Goal: Task Accomplishment & Management: Manage account settings

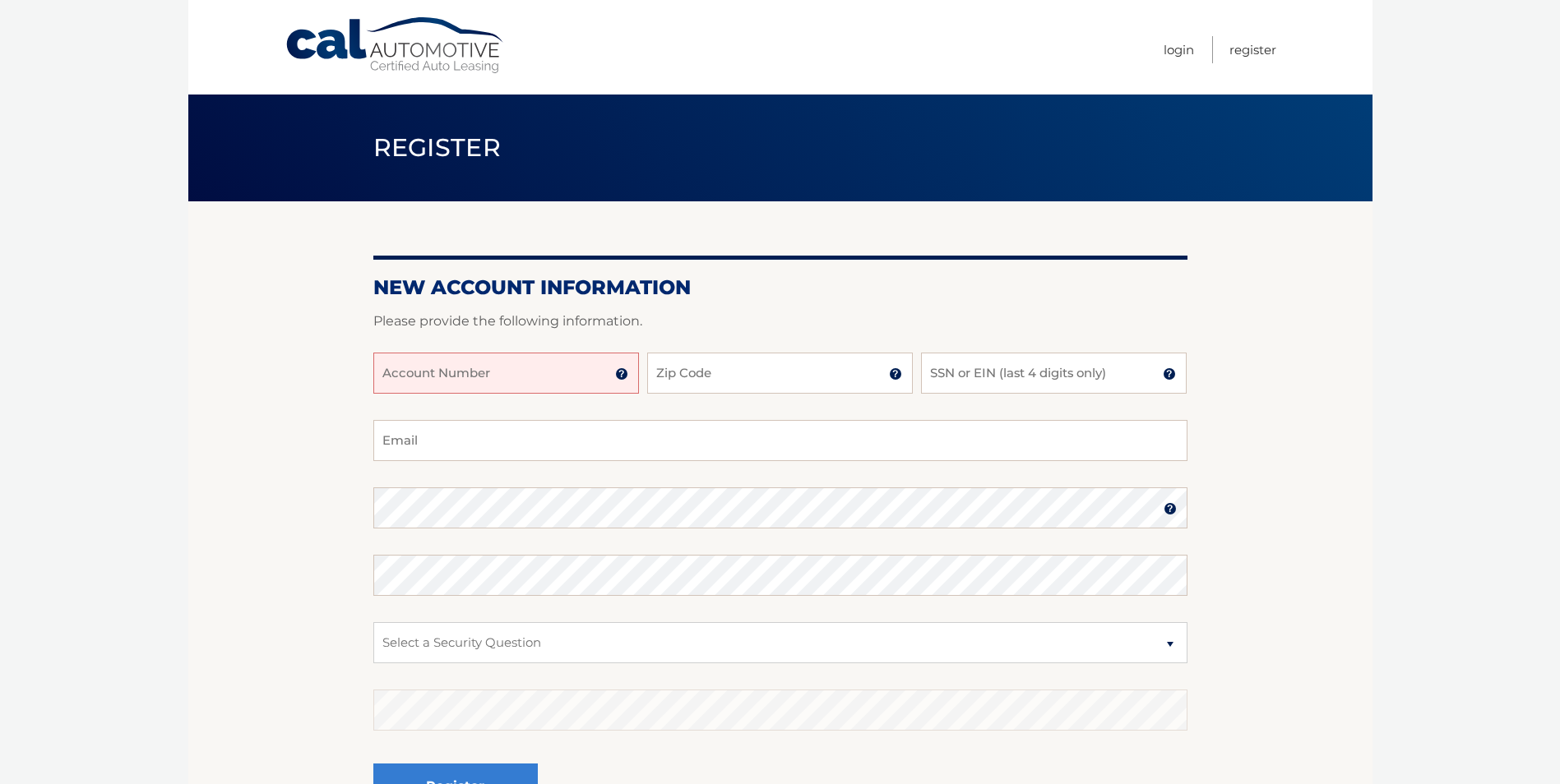
click at [622, 374] on img at bounding box center [620, 373] width 13 height 13
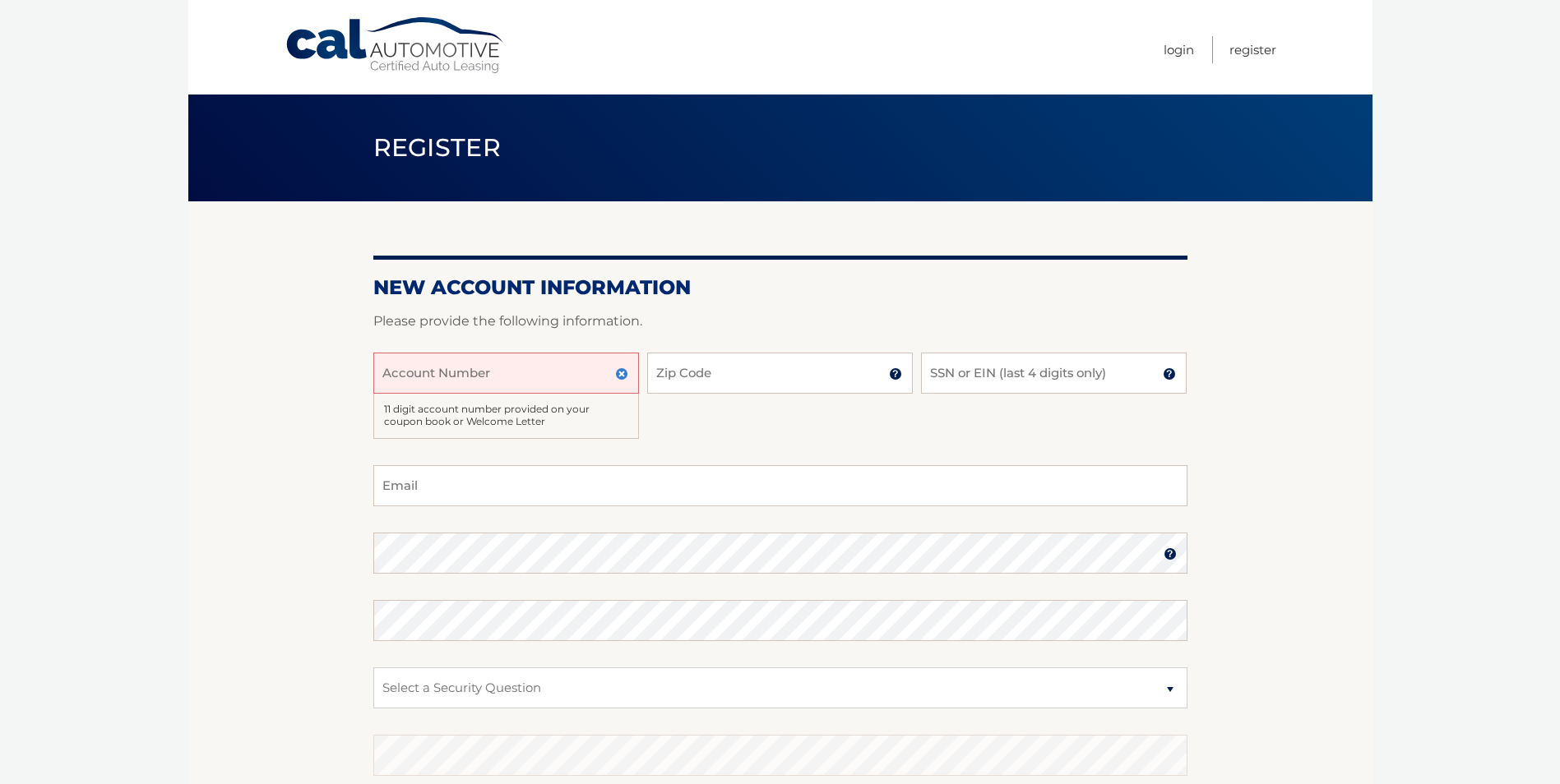
click at [561, 368] on input "Account Number" at bounding box center [506, 373] width 265 height 41
type input "44456008265"
click at [734, 372] on input "Zip Code" at bounding box center [780, 373] width 265 height 41
type input "07071"
click at [999, 377] on input "SSN or EIN (last 4 digits only)" at bounding box center [1053, 373] width 265 height 41
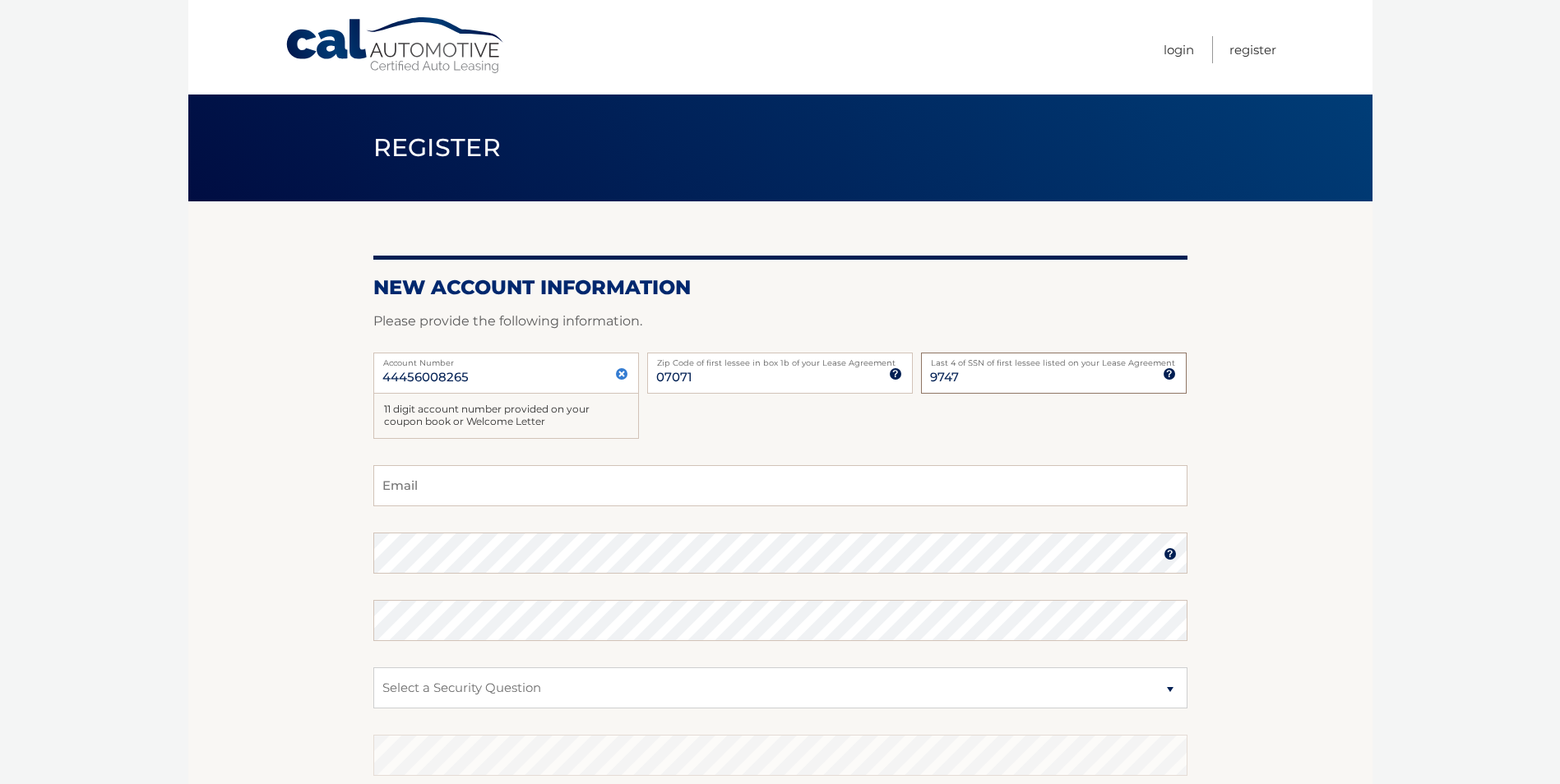
type input "9747"
click at [459, 490] on input "Email" at bounding box center [780, 486] width 814 height 41
type input "wharfrat274@hotmail.com"
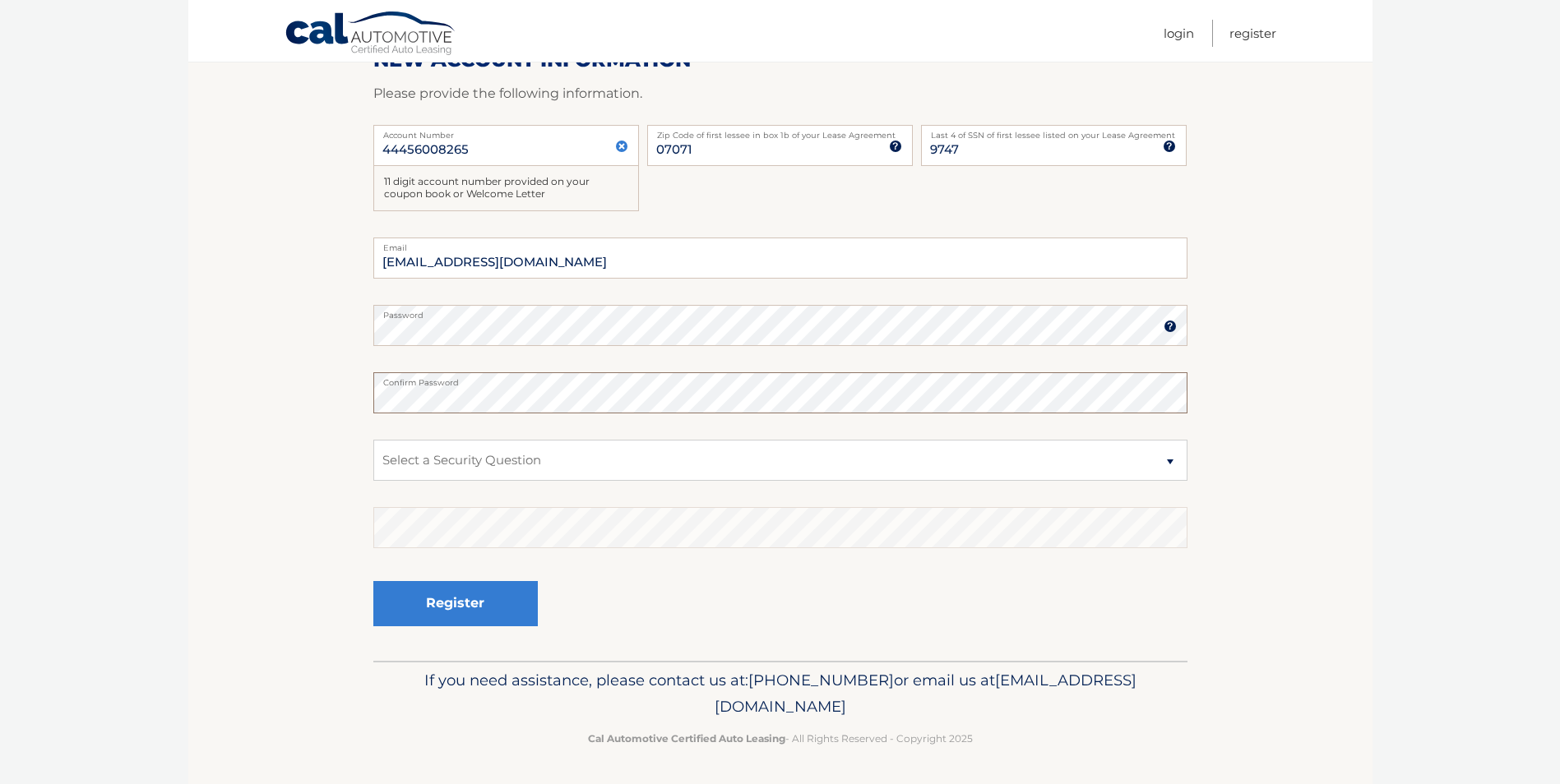
scroll to position [230, 0]
click at [1172, 457] on select "Select a Security Question What was the name of your elementary school? What is…" at bounding box center [780, 458] width 814 height 41
select select "2"
click at [373, 438] on select "Select a Security Question What was the name of your elementary school? What is…" at bounding box center [780, 458] width 814 height 41
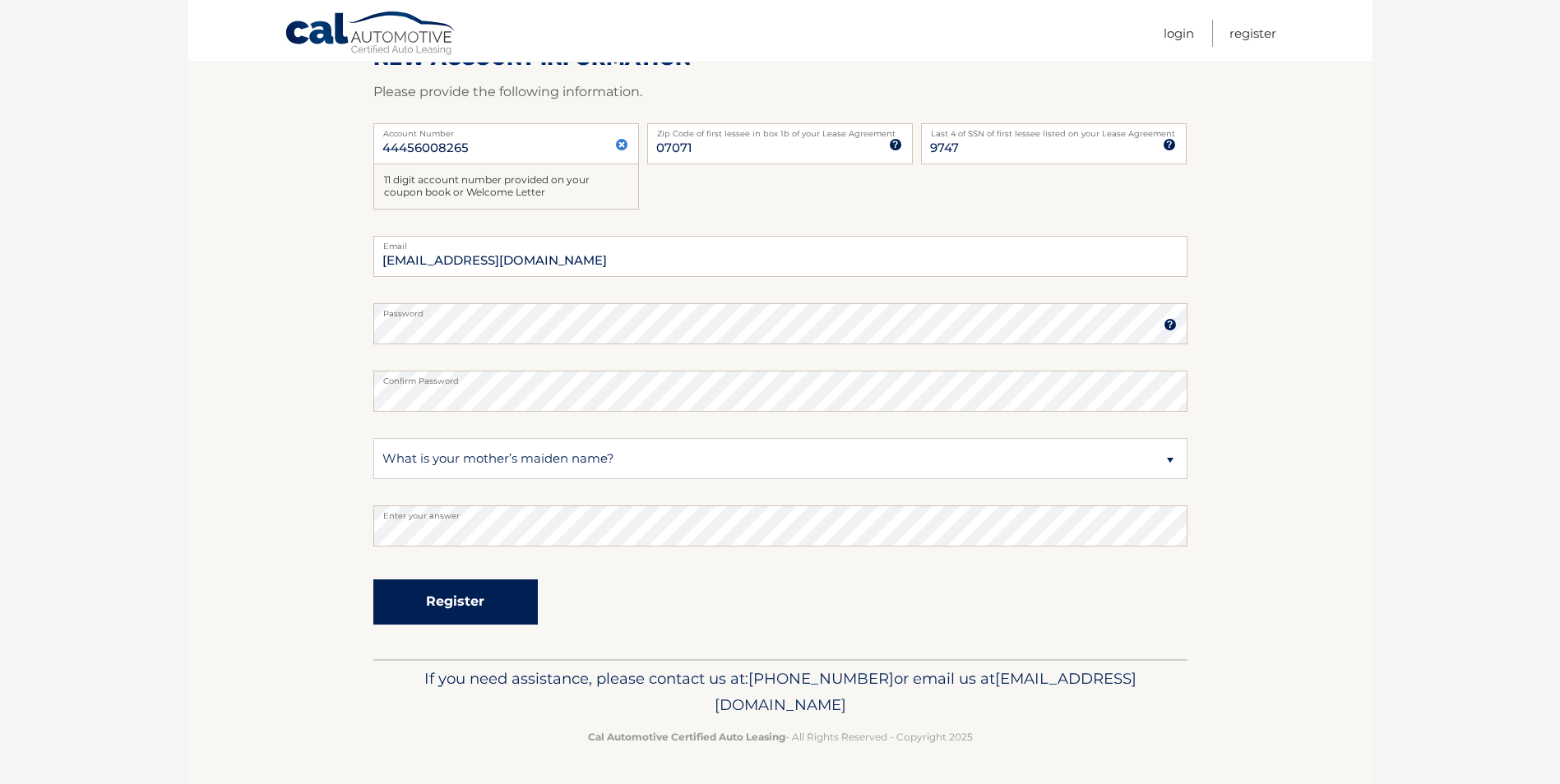
click at [446, 607] on button "Register" at bounding box center [455, 601] width 164 height 45
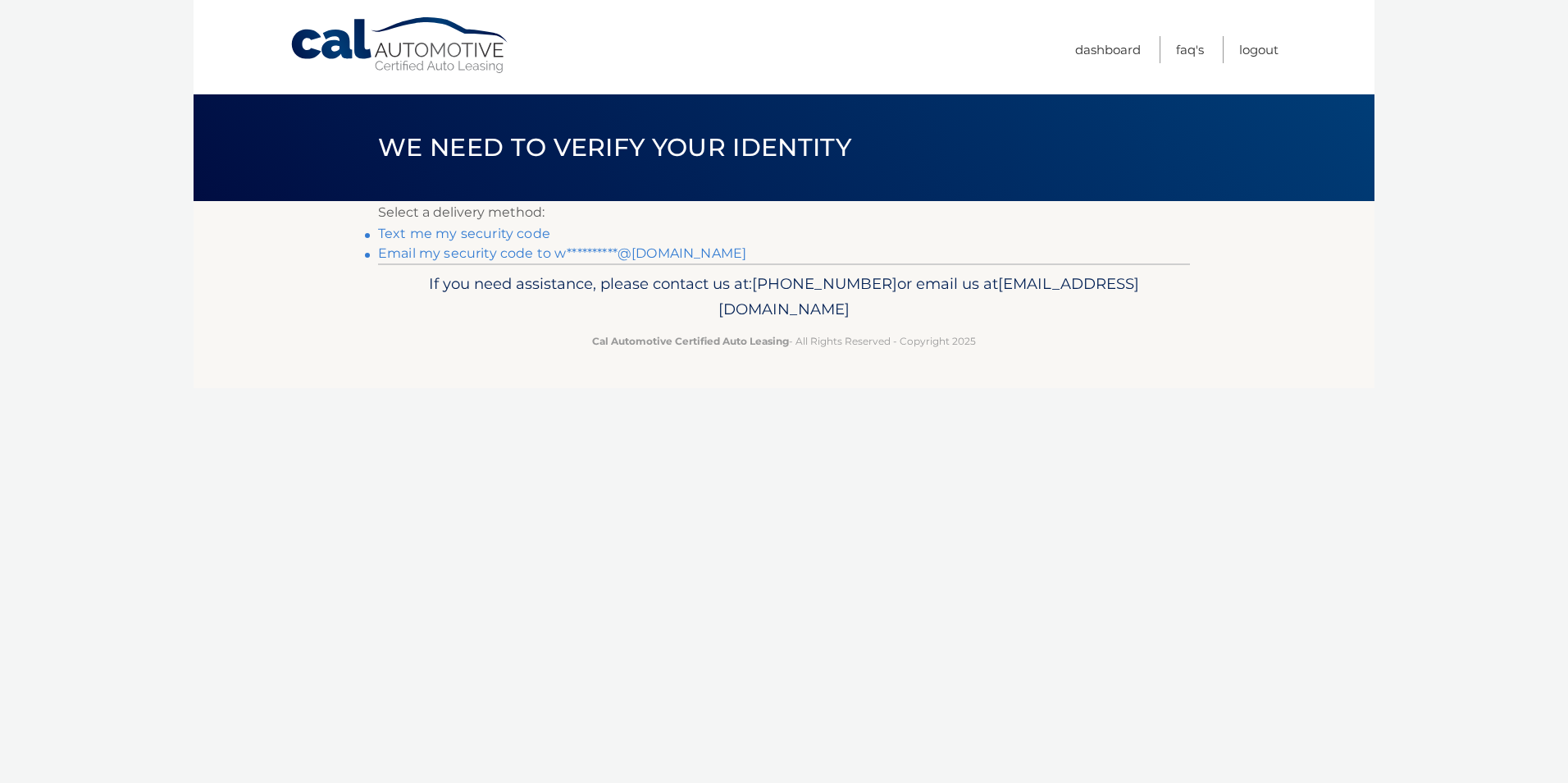
click at [503, 234] on link "Text me my security code" at bounding box center [464, 233] width 172 height 16
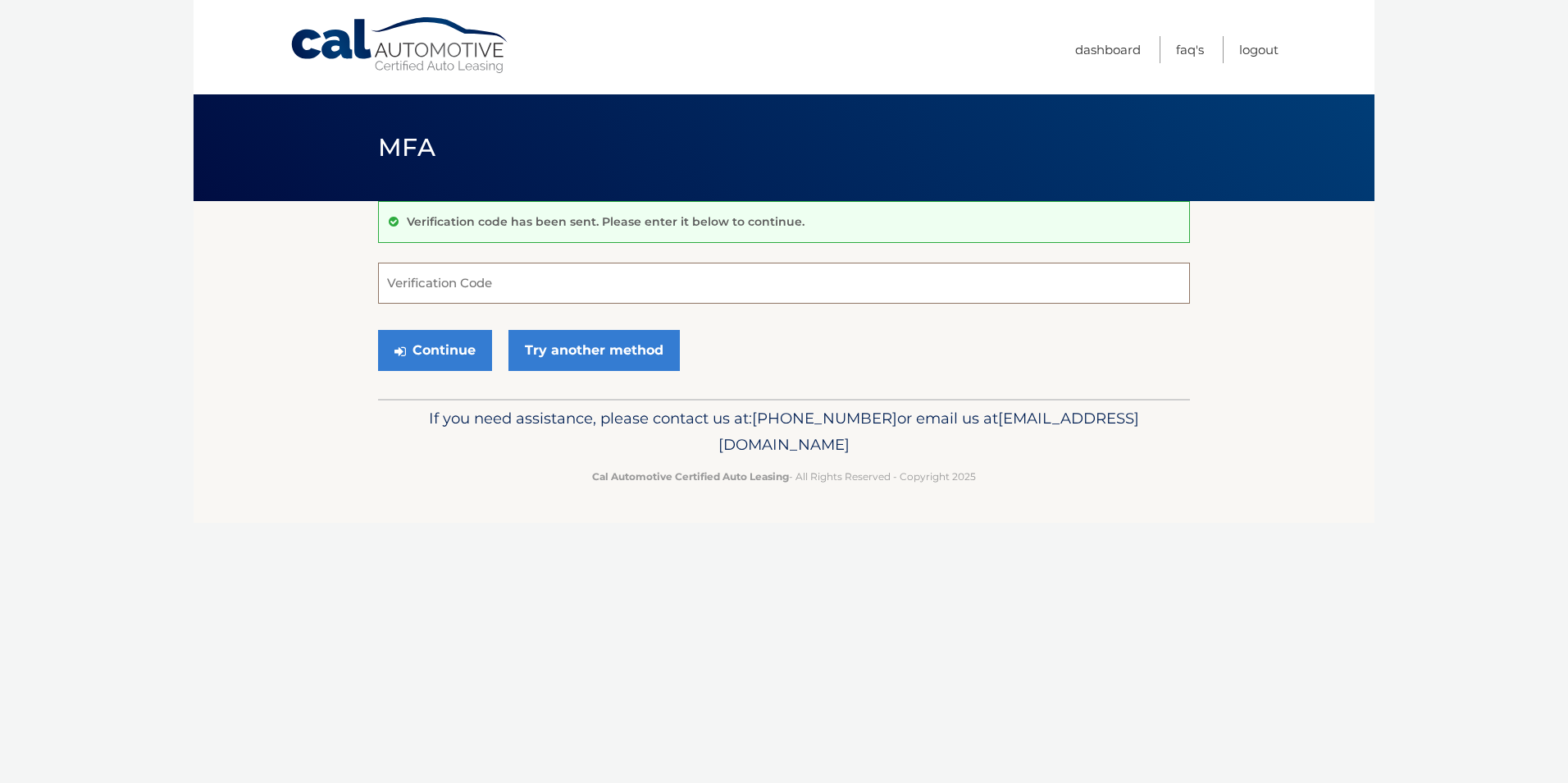
click at [489, 280] on input "Verification Code" at bounding box center [784, 283] width 812 height 41
type input "786707"
click at [447, 357] on button "Continue" at bounding box center [435, 351] width 114 height 41
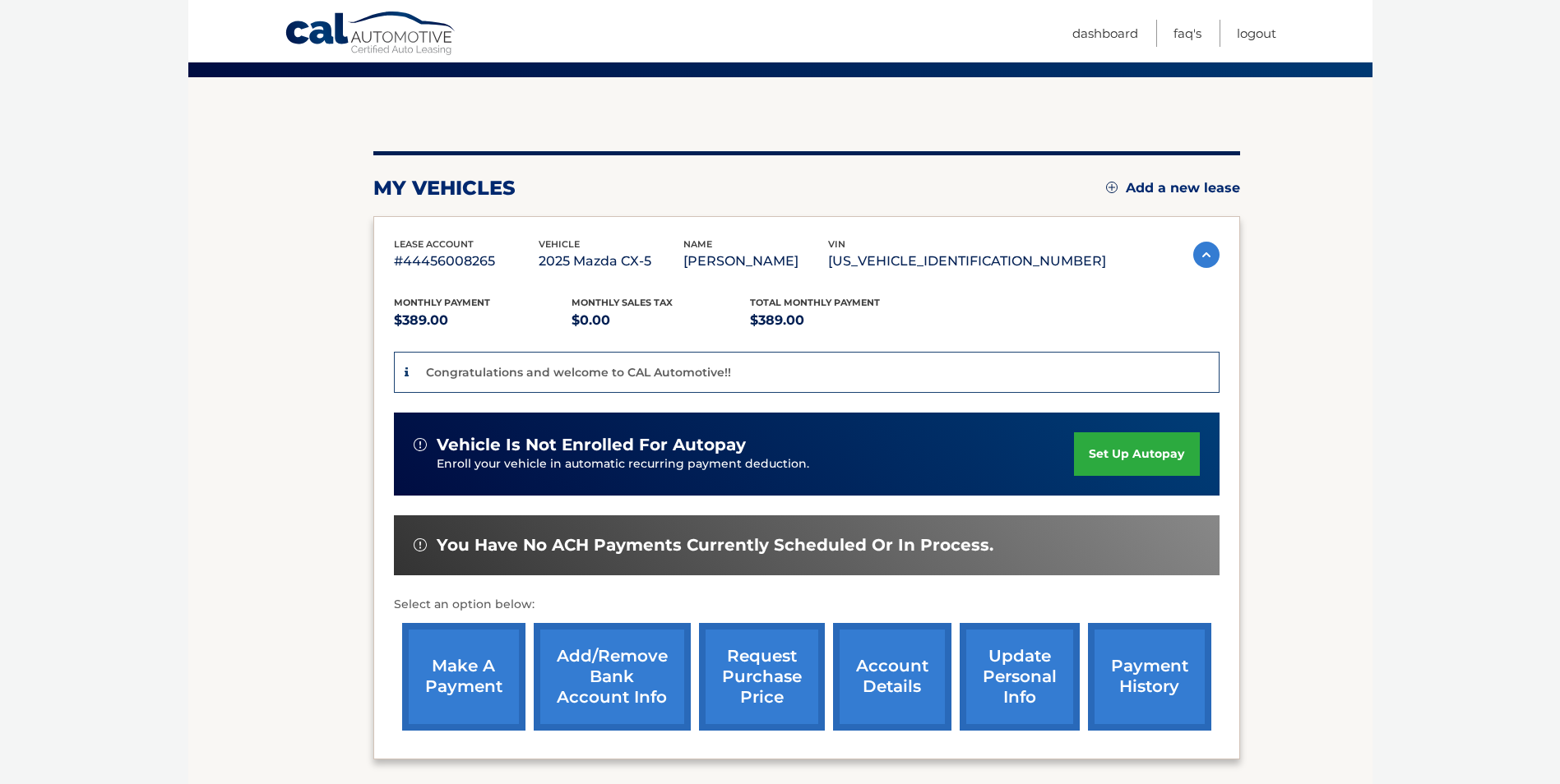
scroll to position [164, 0]
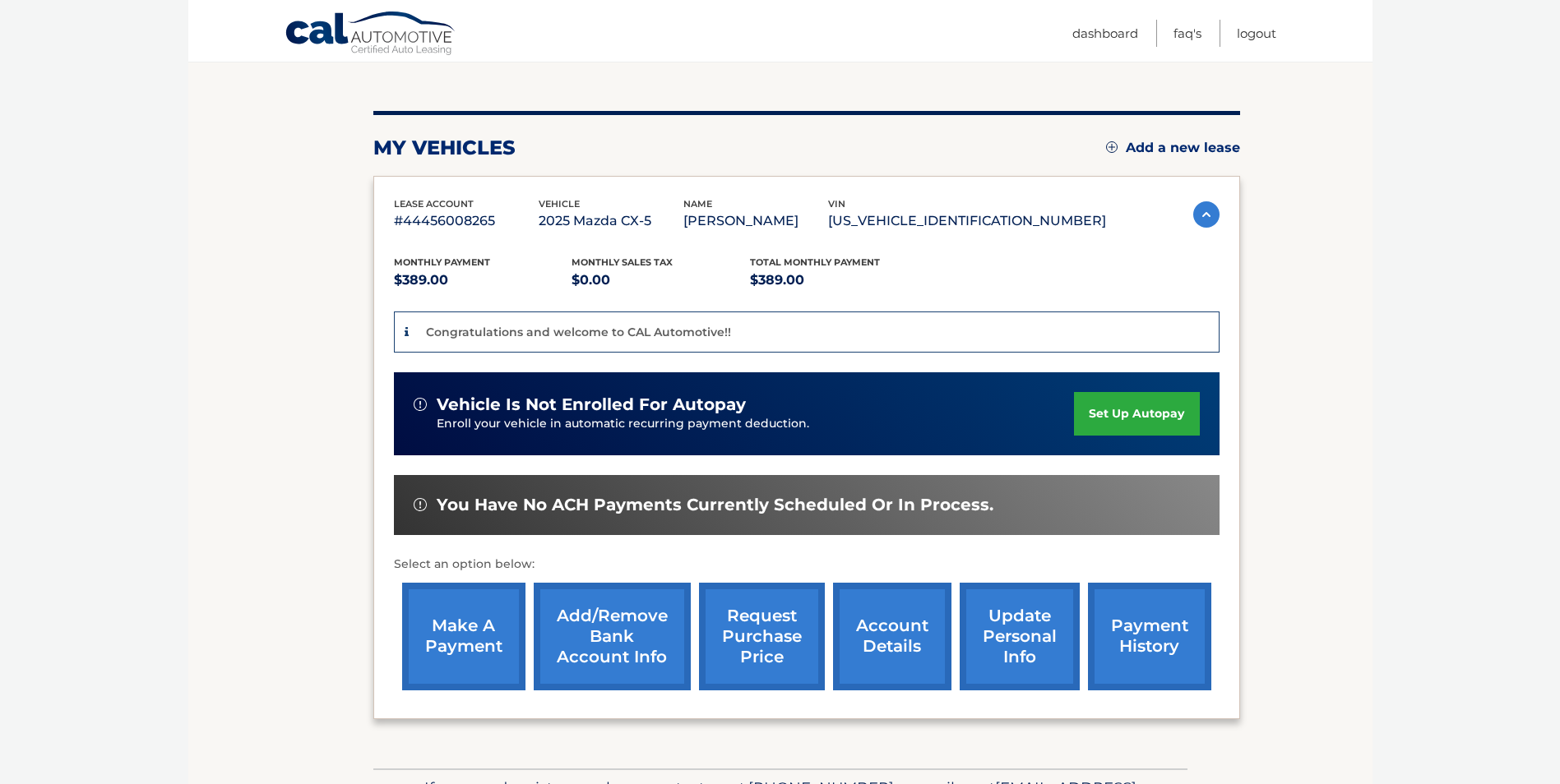
click at [1133, 409] on link "set up autopay" at bounding box center [1136, 413] width 125 height 43
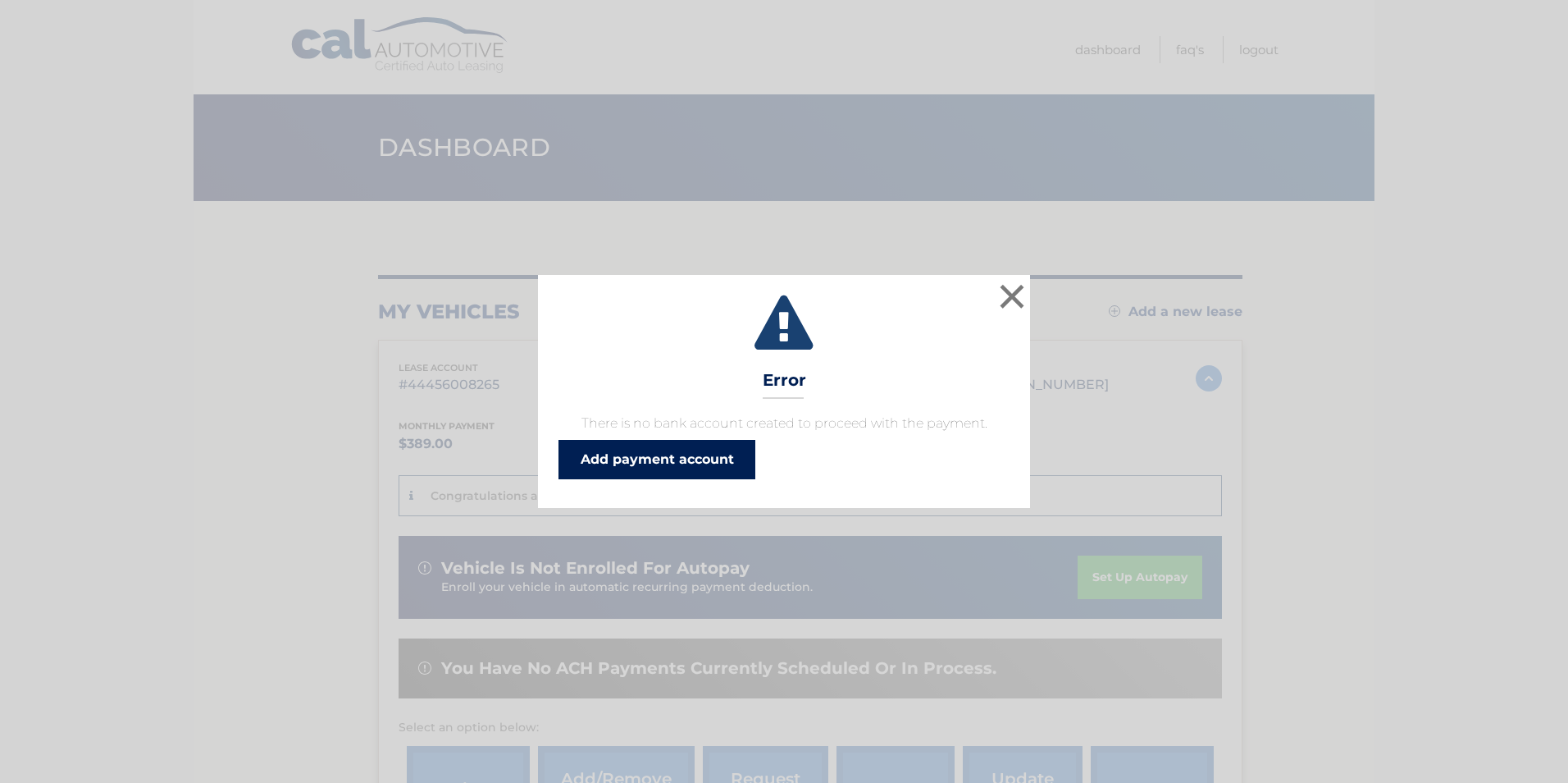
click at [636, 458] on link "Add payment account" at bounding box center [656, 460] width 197 height 39
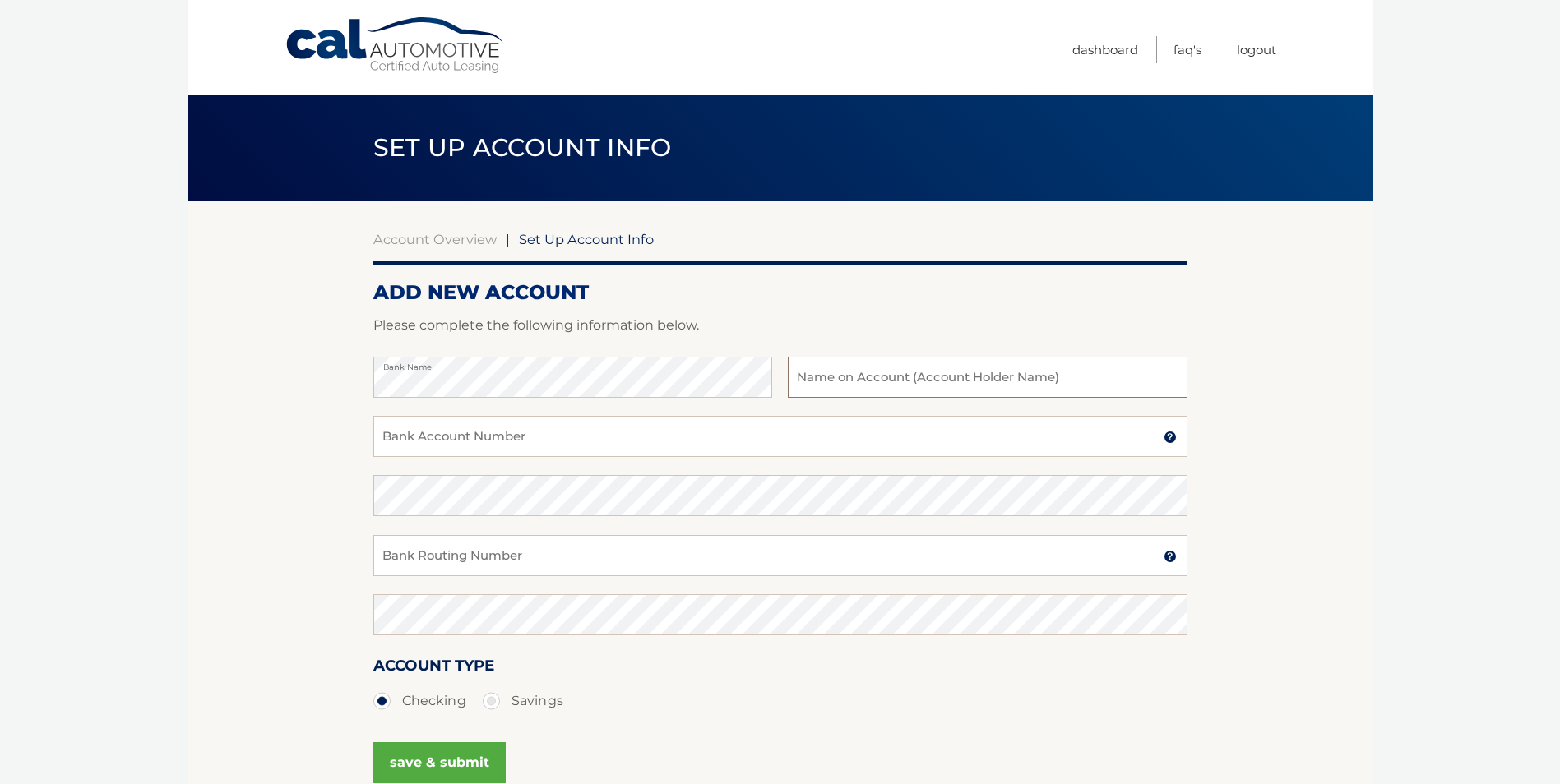
click at [847, 383] on input "text" at bounding box center [987, 377] width 399 height 41
type input "[PERSON_NAME]"
click at [524, 444] on input "Bank Account Number" at bounding box center [780, 437] width 814 height 41
type input "1311003347"
click at [514, 548] on input "Bank Routing Number" at bounding box center [780, 555] width 814 height 41
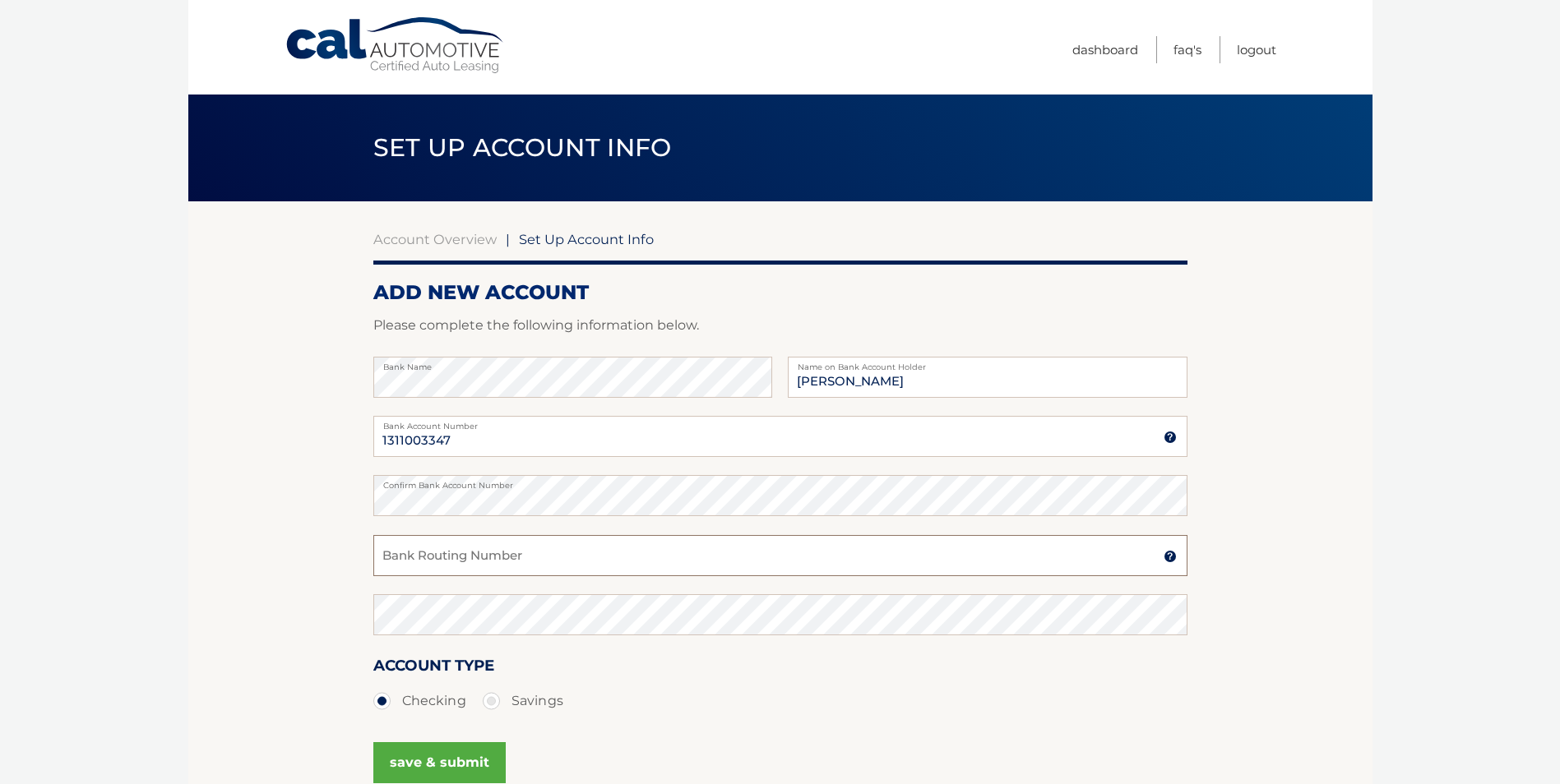
click at [514, 548] on input "Bank Routing Number" at bounding box center [780, 555] width 814 height 41
type input "021201383"
click at [737, 709] on ul "Checking Savings" at bounding box center [780, 701] width 814 height 32
click at [495, 704] on label "Savings" at bounding box center [523, 701] width 81 height 32
click at [495, 704] on input "Savings" at bounding box center [497, 698] width 17 height 26
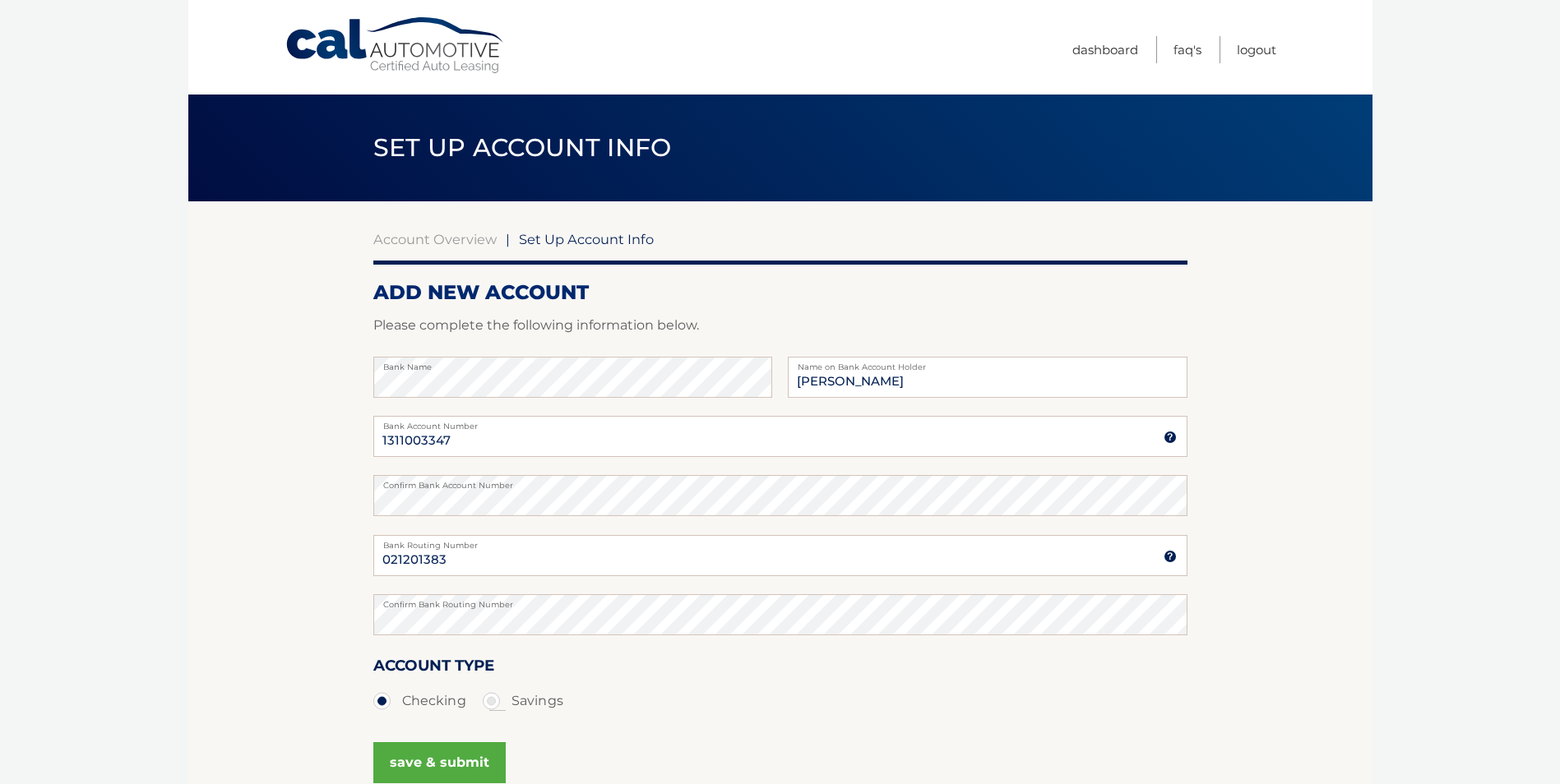
radio input "true"
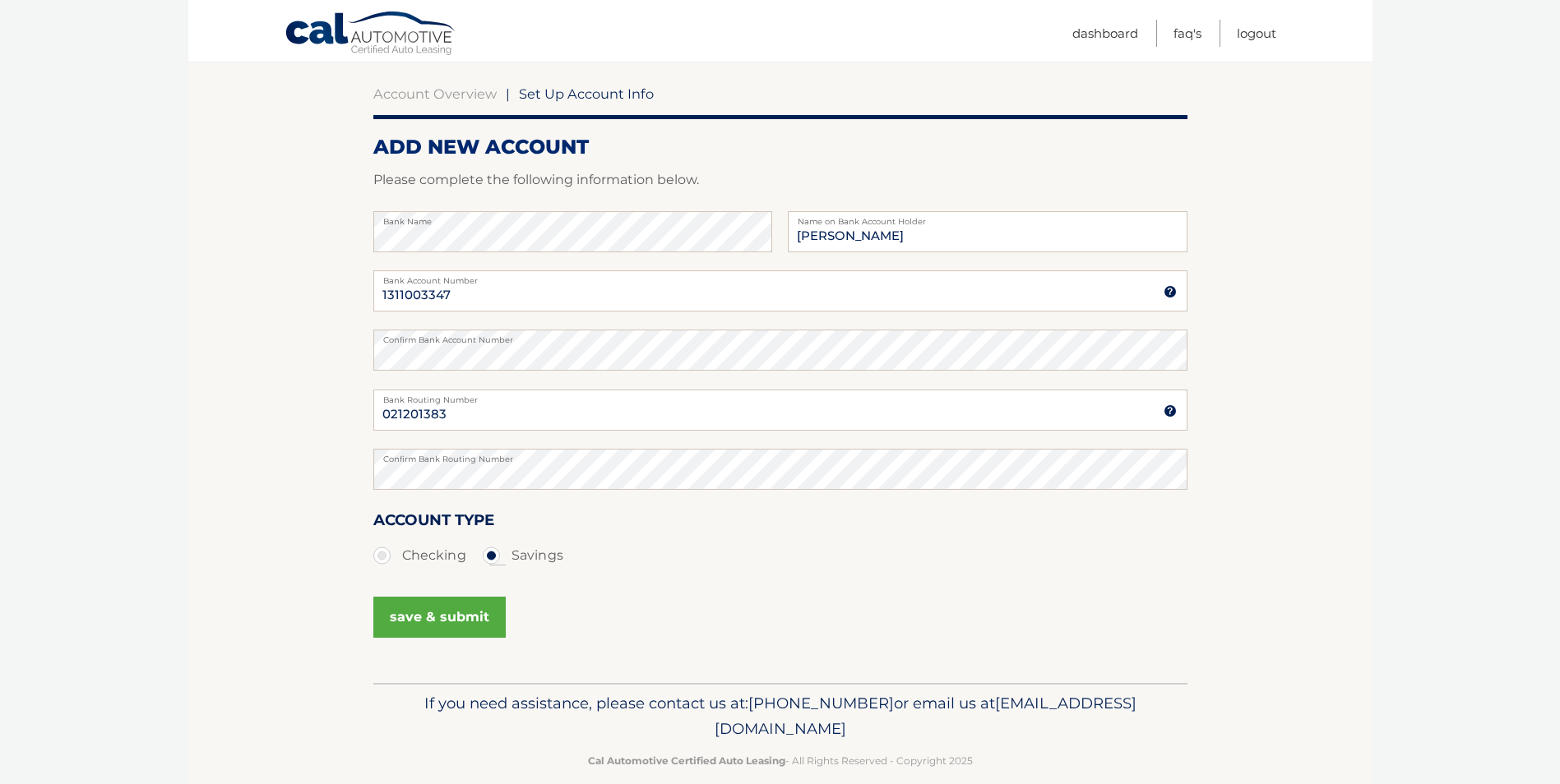
scroll to position [170, 0]
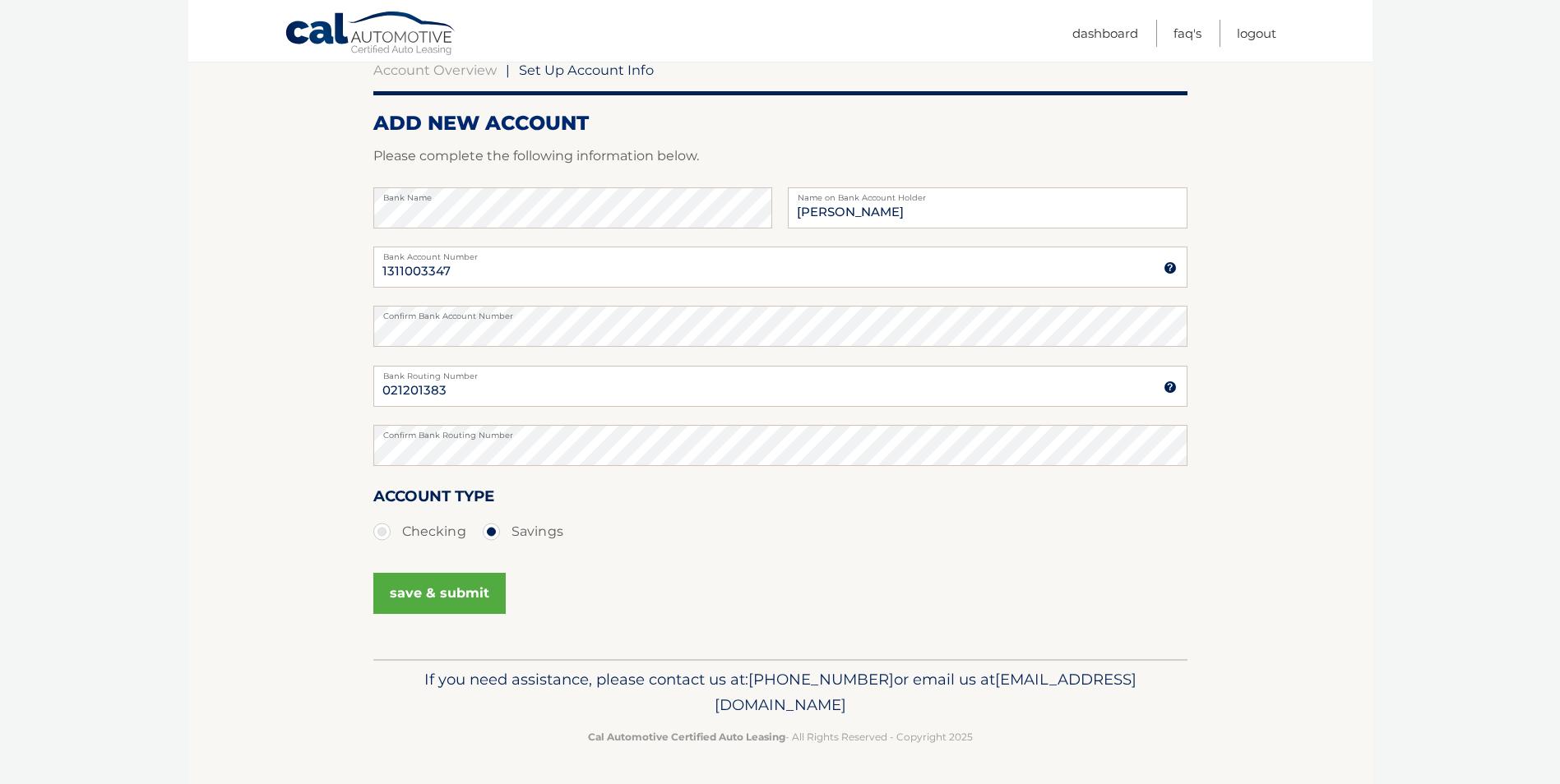
click at [451, 592] on button "save & submit" at bounding box center [439, 594] width 133 height 41
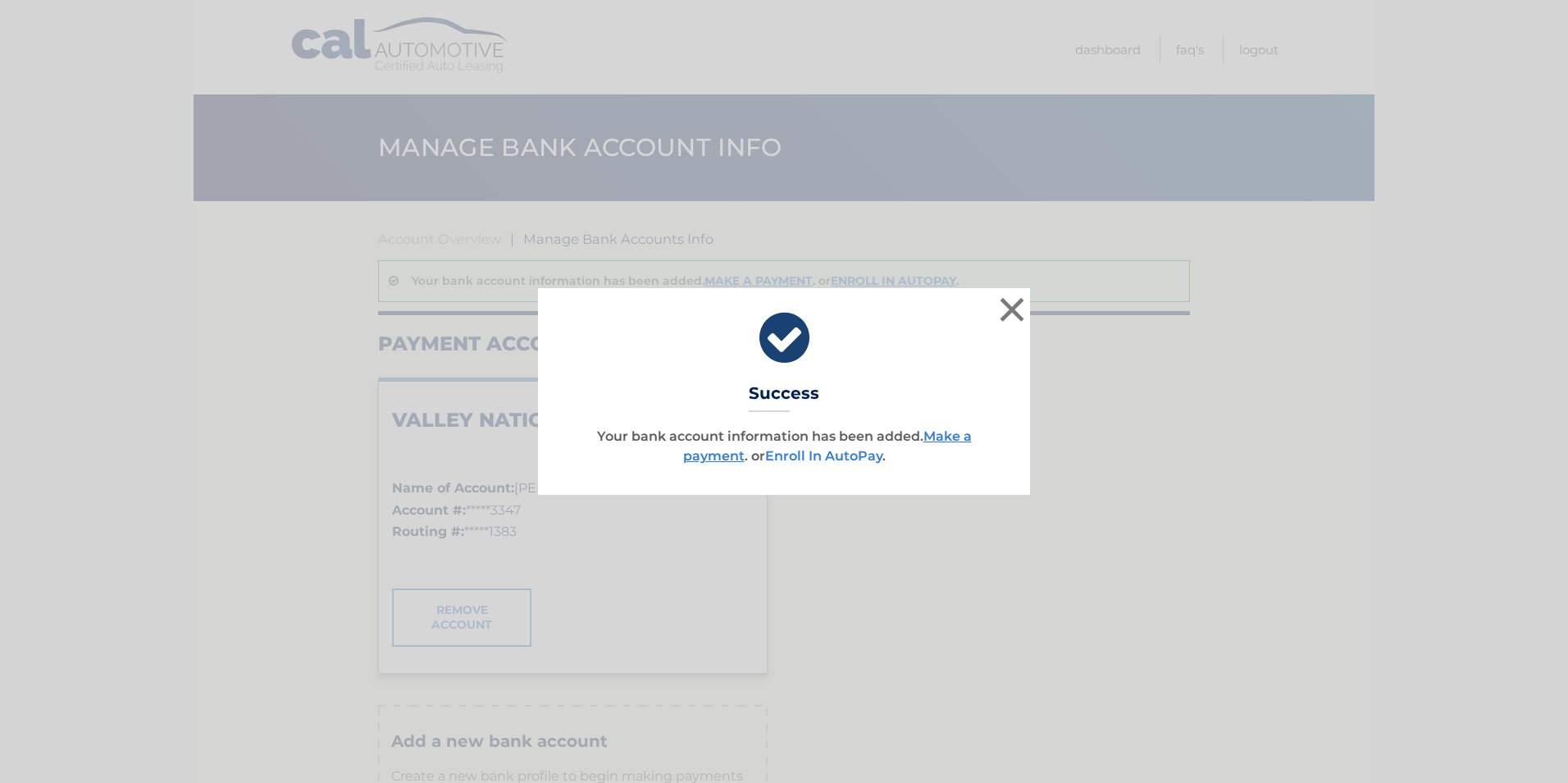
click at [825, 455] on link "Enroll In AutoPay" at bounding box center [824, 456] width 118 height 16
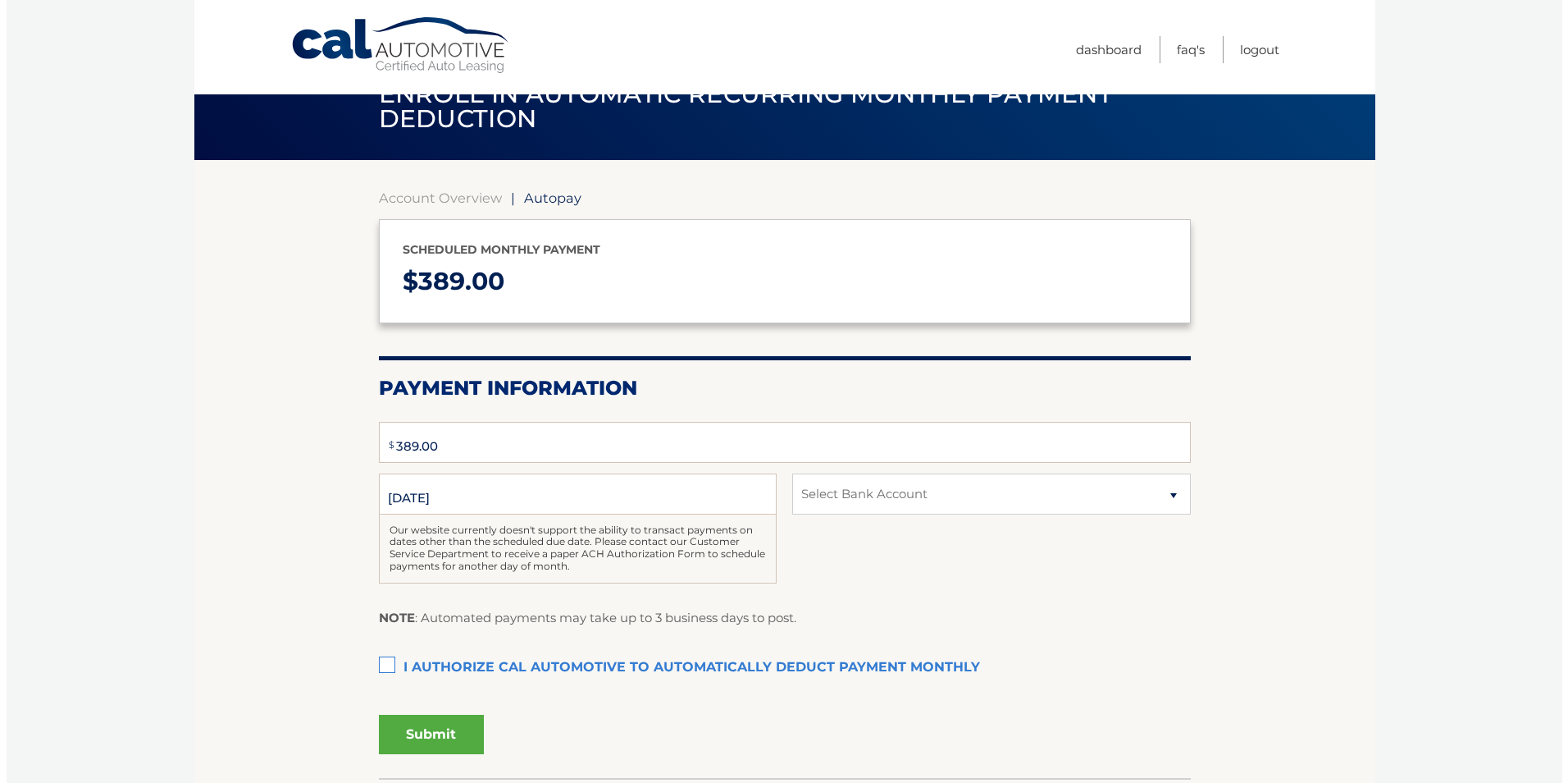
scroll to position [82, 0]
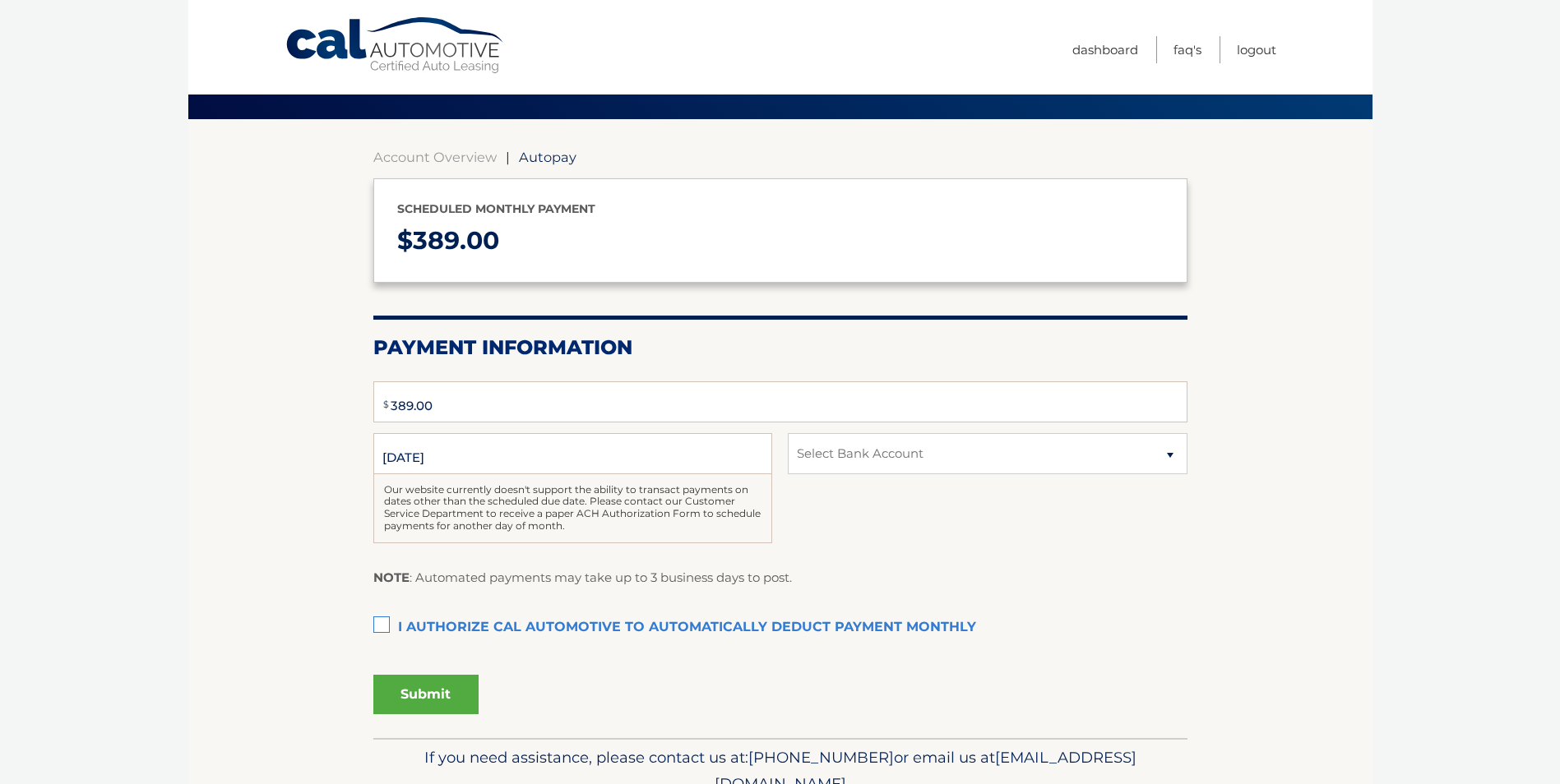
type input "389"
select select "YTAxMzM0MDctNmZhOC00M2I5LTlkMjItMTQ2ZDQyMWQ3OTMx"
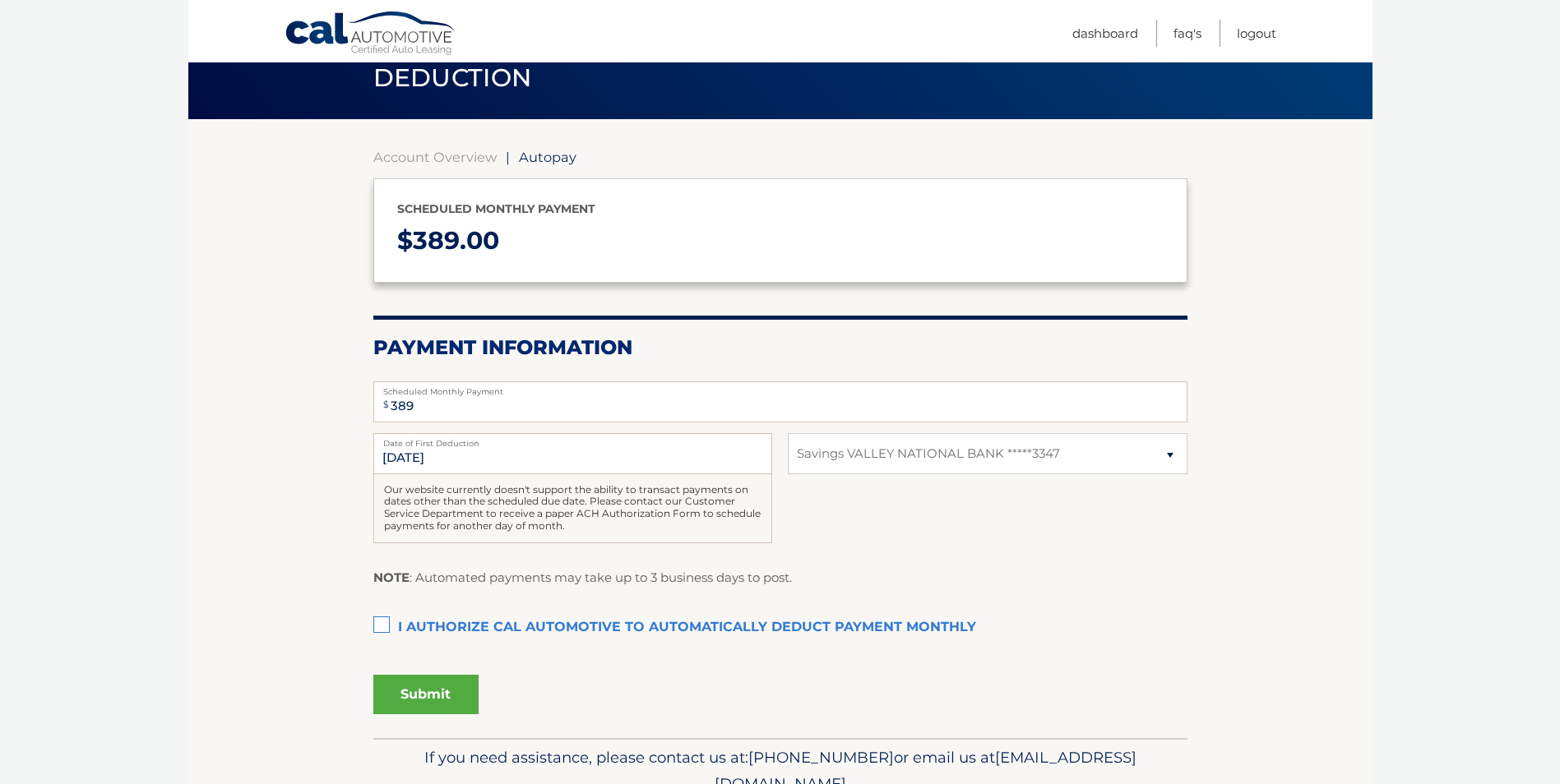
click at [382, 624] on label "I authorize cal automotive to automatically deduct payment monthly This checkbo…" at bounding box center [780, 627] width 814 height 32
click at [0, 0] on input "I authorize cal automotive to automatically deduct payment monthly This checkbo…" at bounding box center [0, 0] width 0 height 0
click at [417, 693] on button "Submit" at bounding box center [425, 694] width 105 height 39
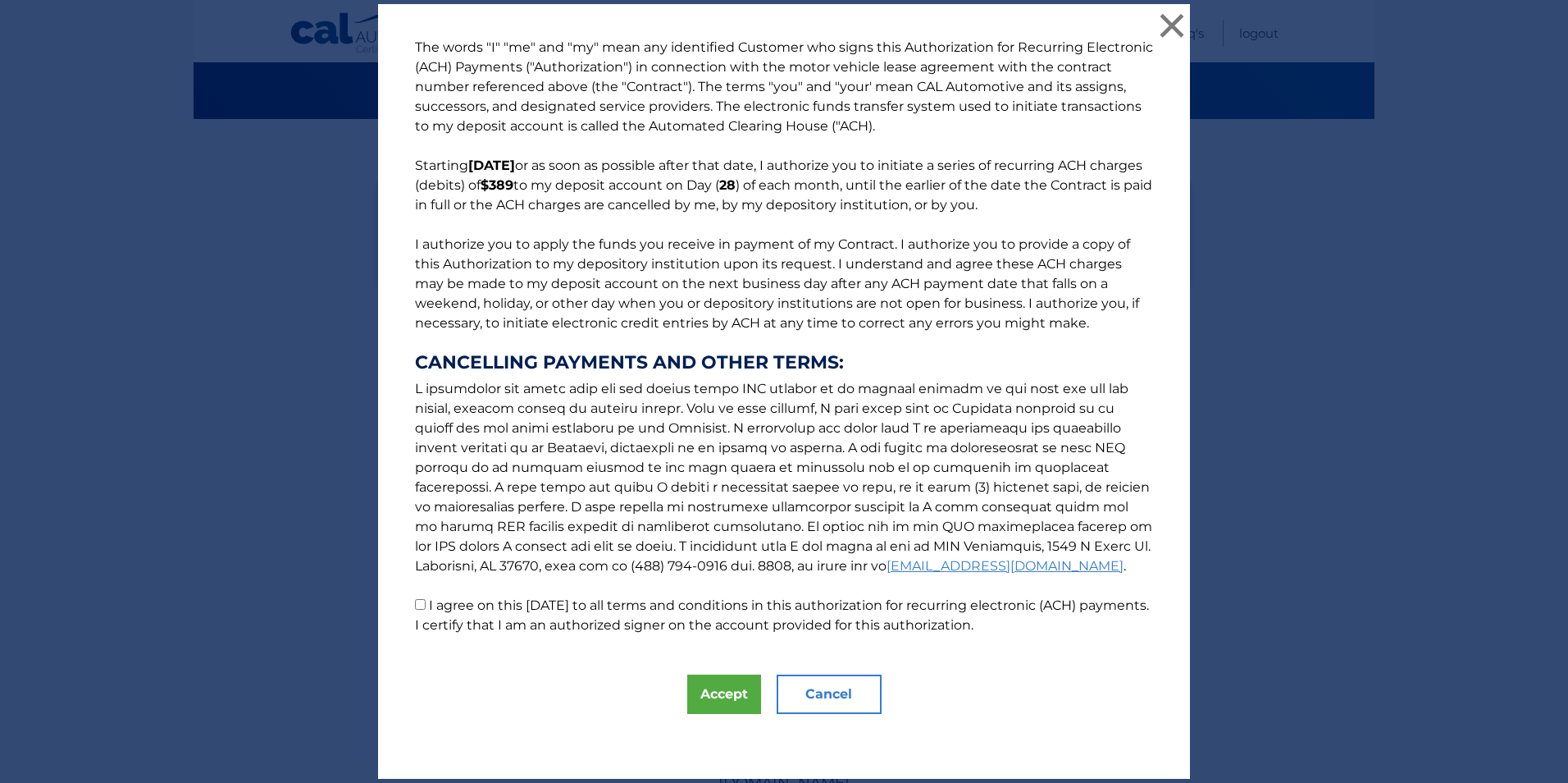
click at [415, 605] on input "I agree on this 09/16/2025 to all terms and conditions in this authorization fo…" at bounding box center [420, 604] width 11 height 11
checkbox input "true"
click at [716, 694] on button "Accept" at bounding box center [724, 694] width 73 height 39
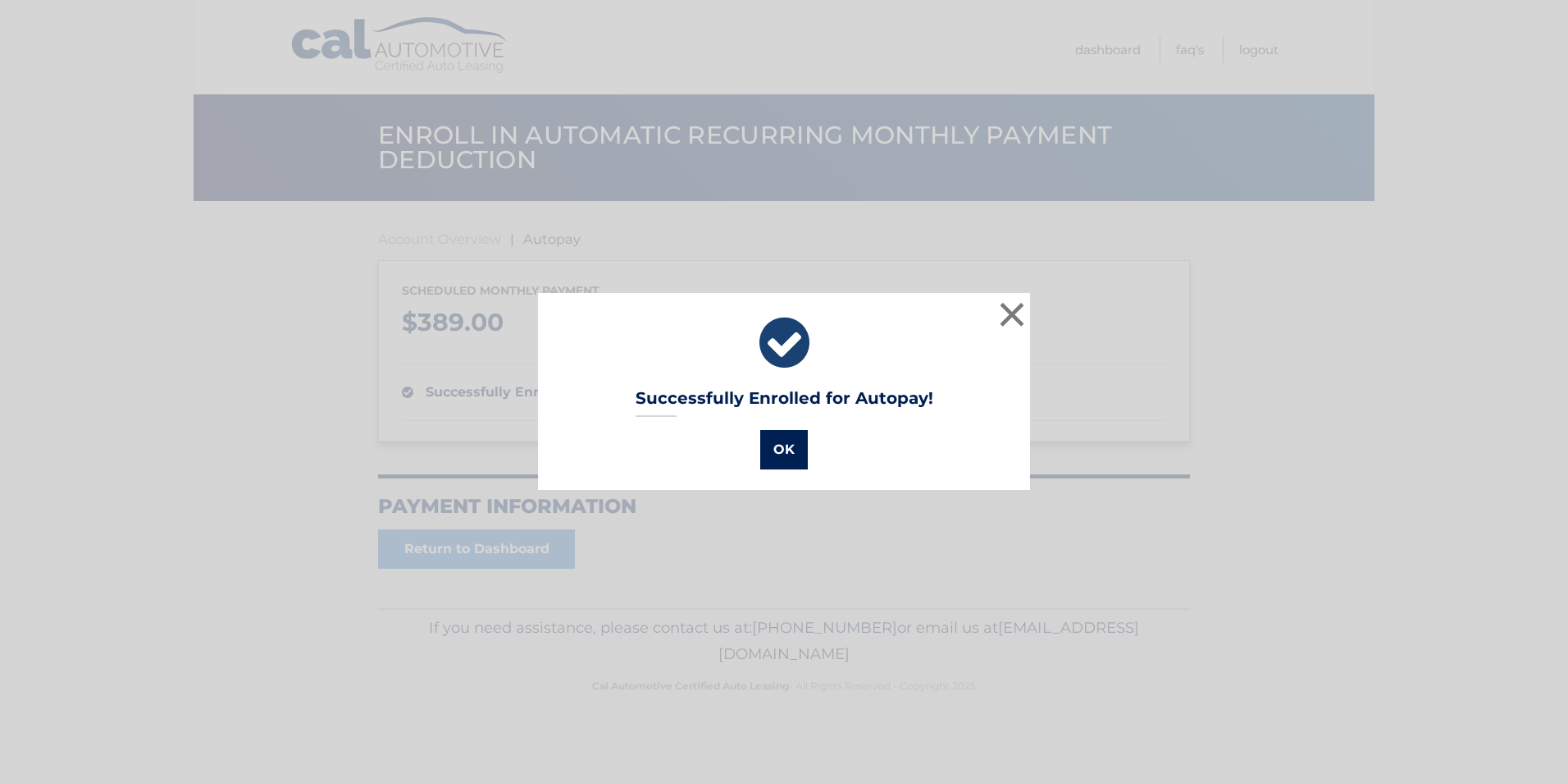
click at [787, 452] on button "OK" at bounding box center [784, 450] width 48 height 39
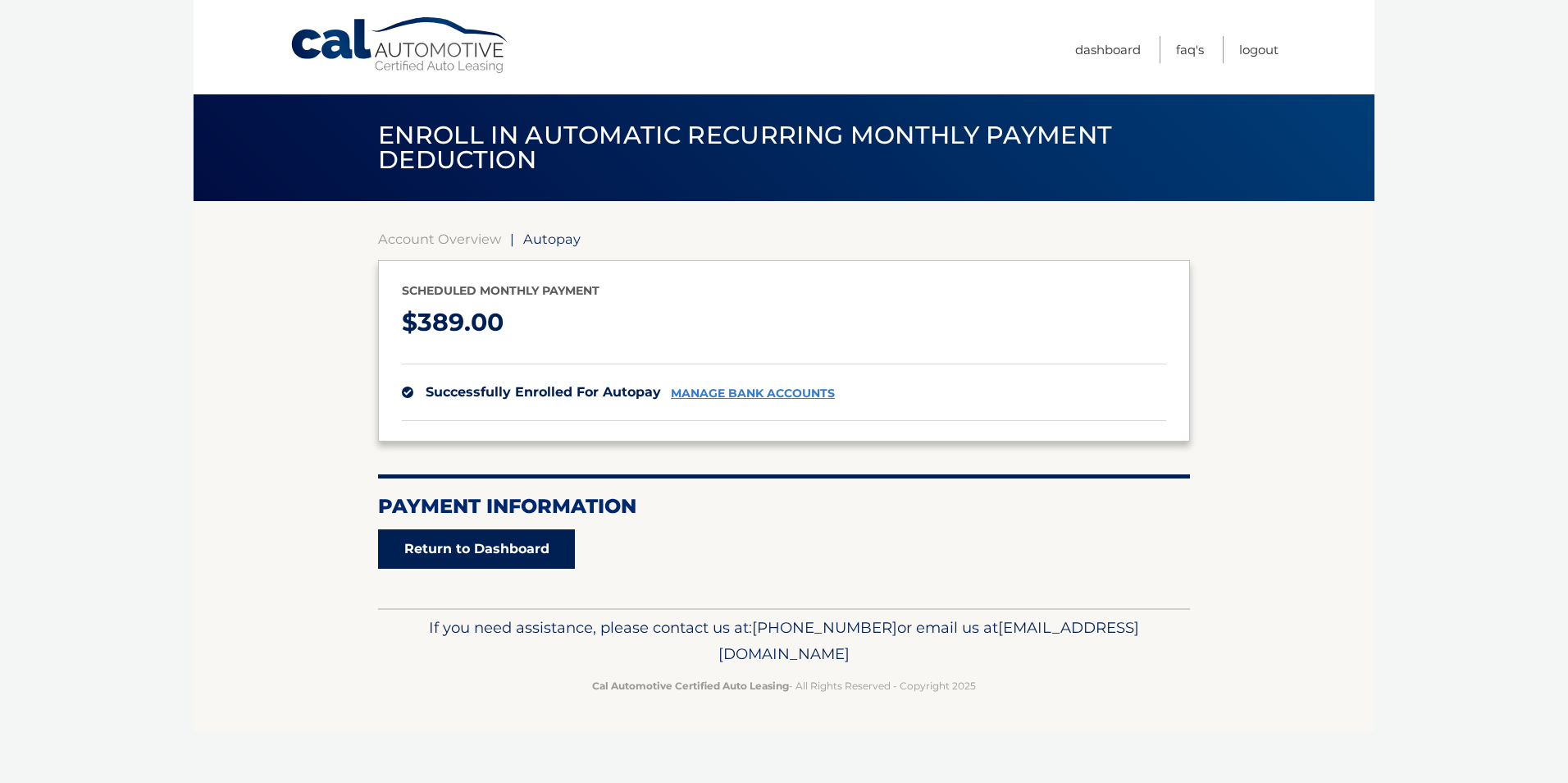
click at [464, 547] on link "Return to Dashboard" at bounding box center [476, 549] width 197 height 39
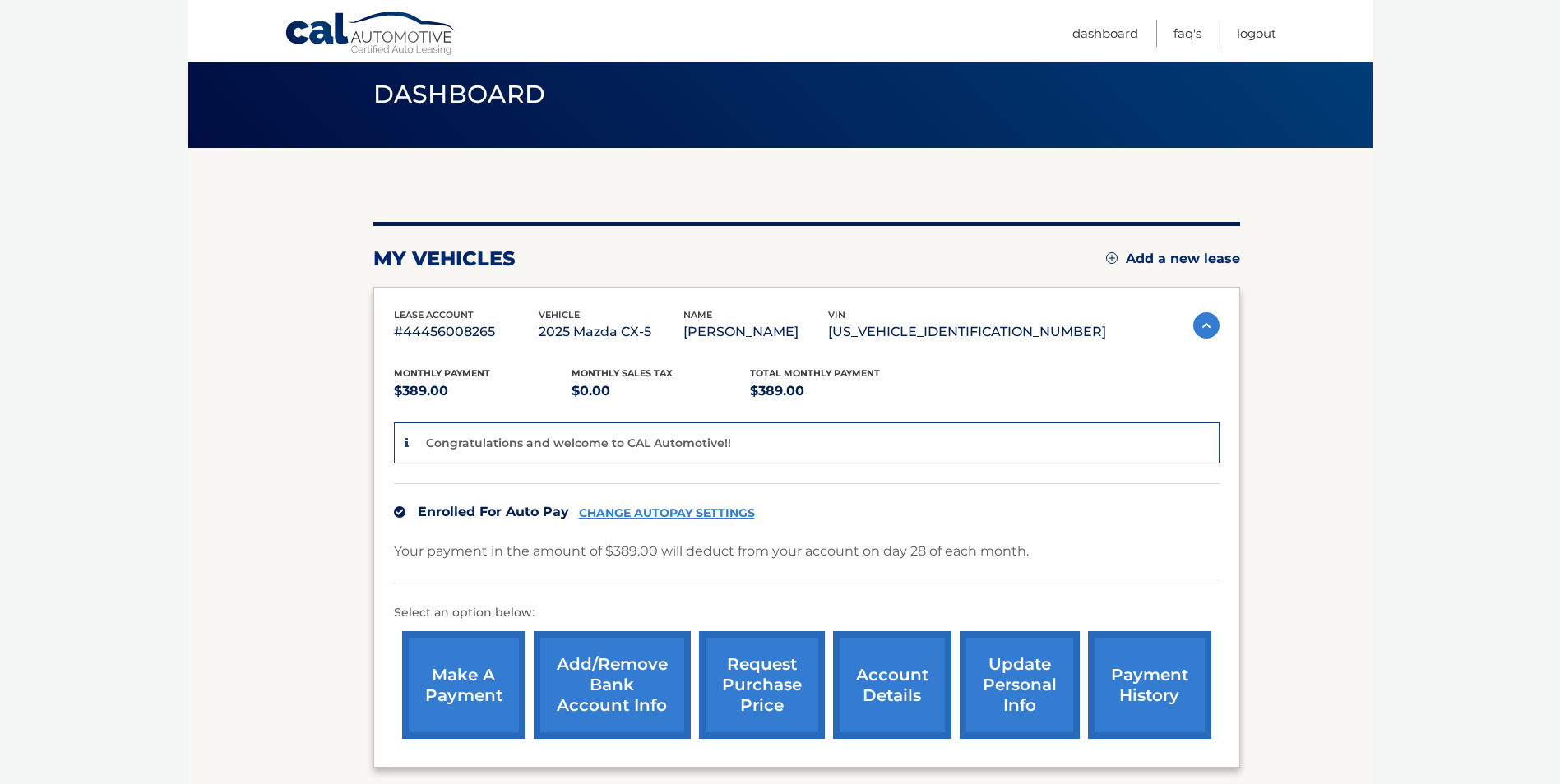
scroll to position [82, 0]
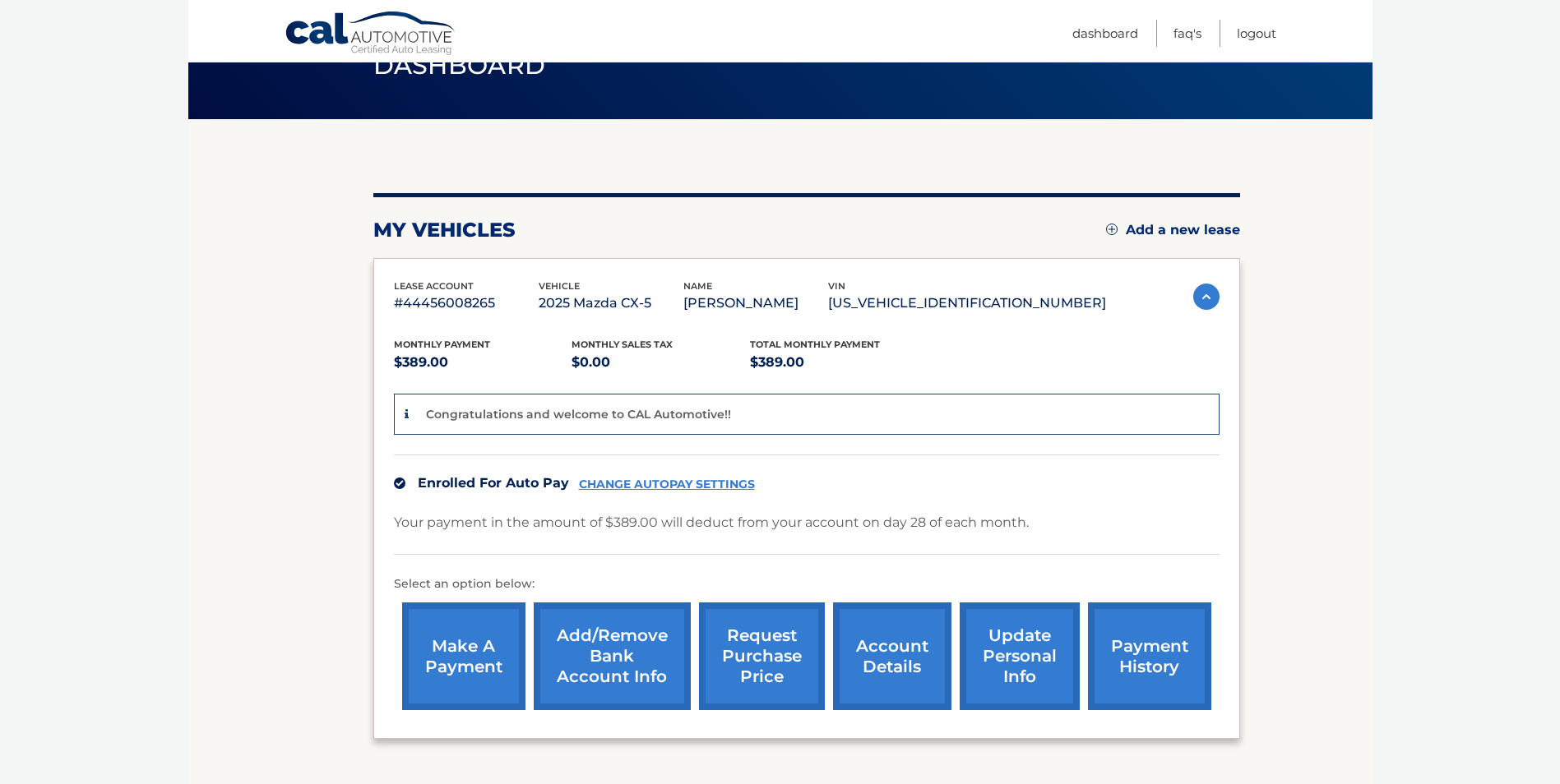
click at [899, 654] on link "account details" at bounding box center [891, 656] width 119 height 108
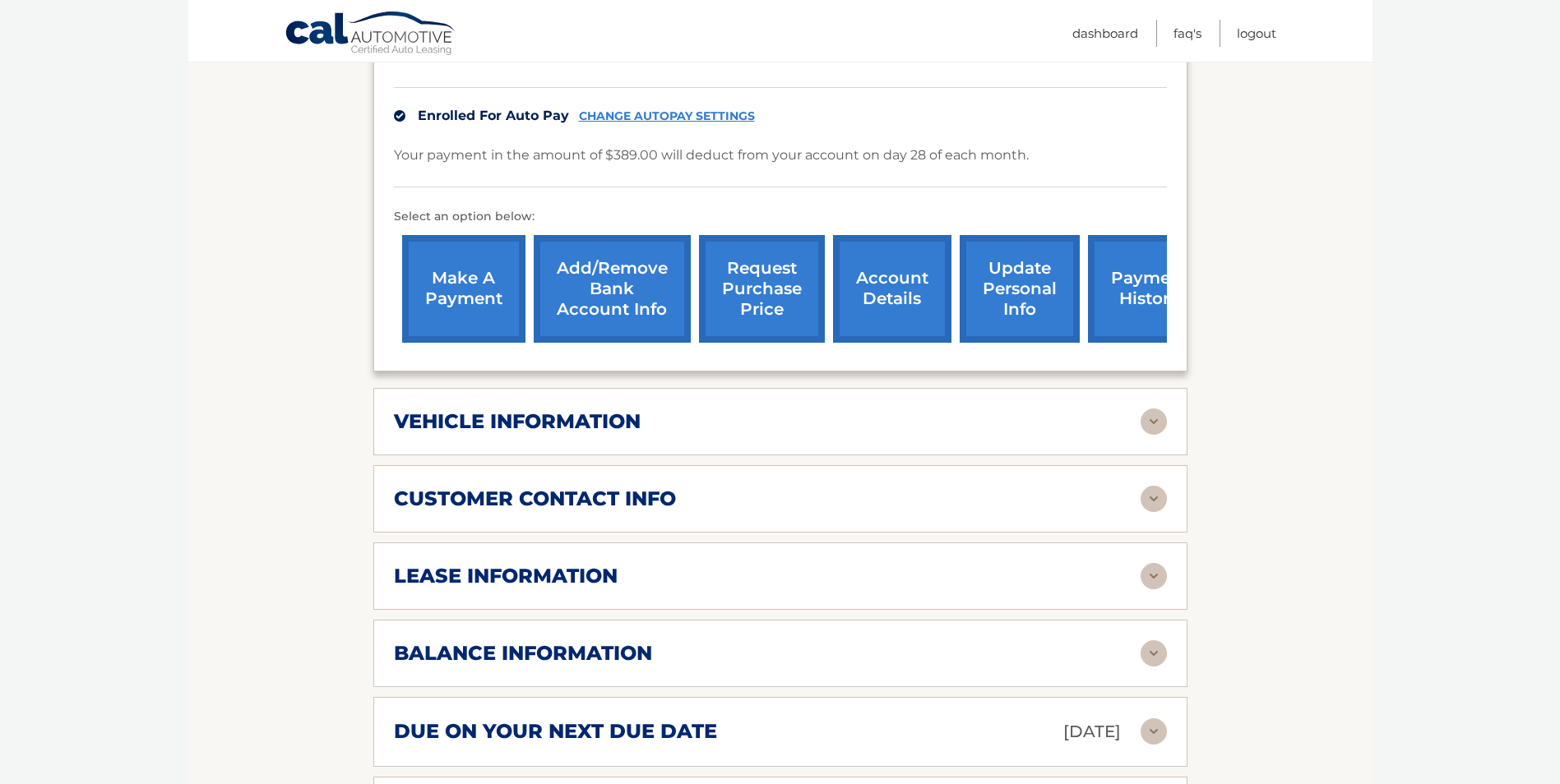
scroll to position [411, 0]
click at [1151, 420] on img at bounding box center [1153, 420] width 27 height 26
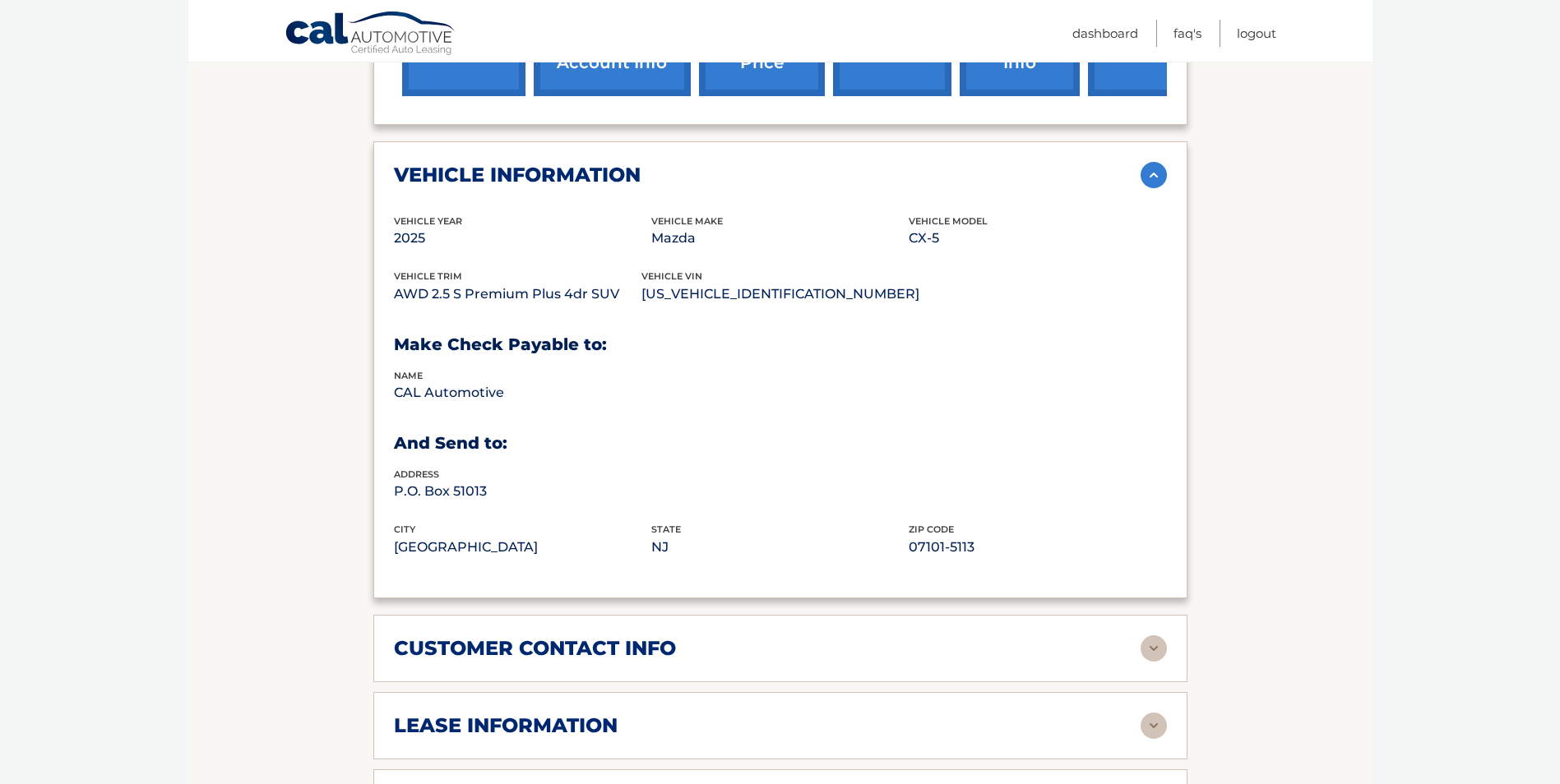
scroll to position [657, 0]
click at [1156, 177] on img at bounding box center [1153, 174] width 27 height 26
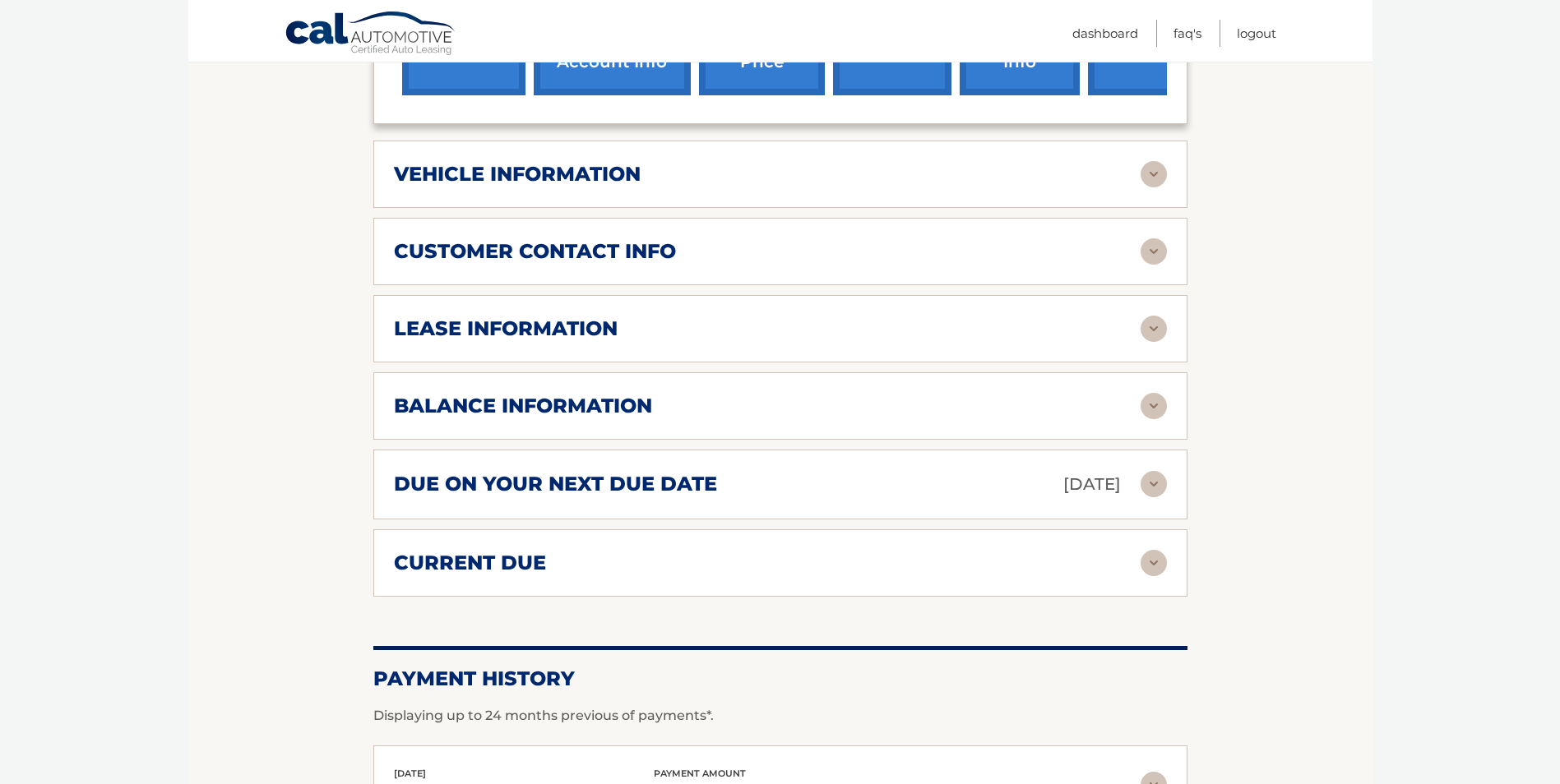
click at [1156, 254] on img at bounding box center [1153, 251] width 27 height 26
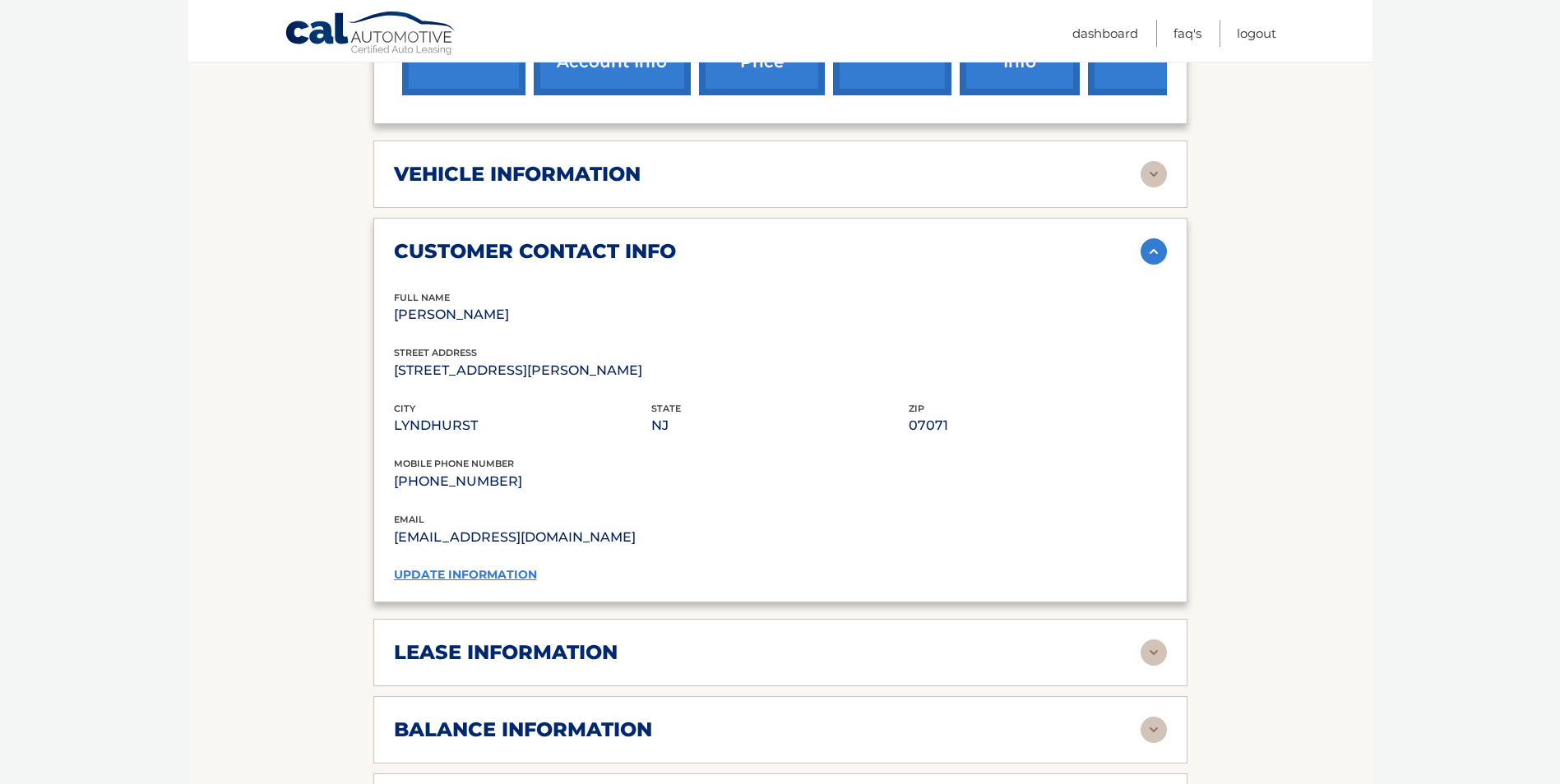
click at [1155, 252] on img at bounding box center [1153, 251] width 27 height 26
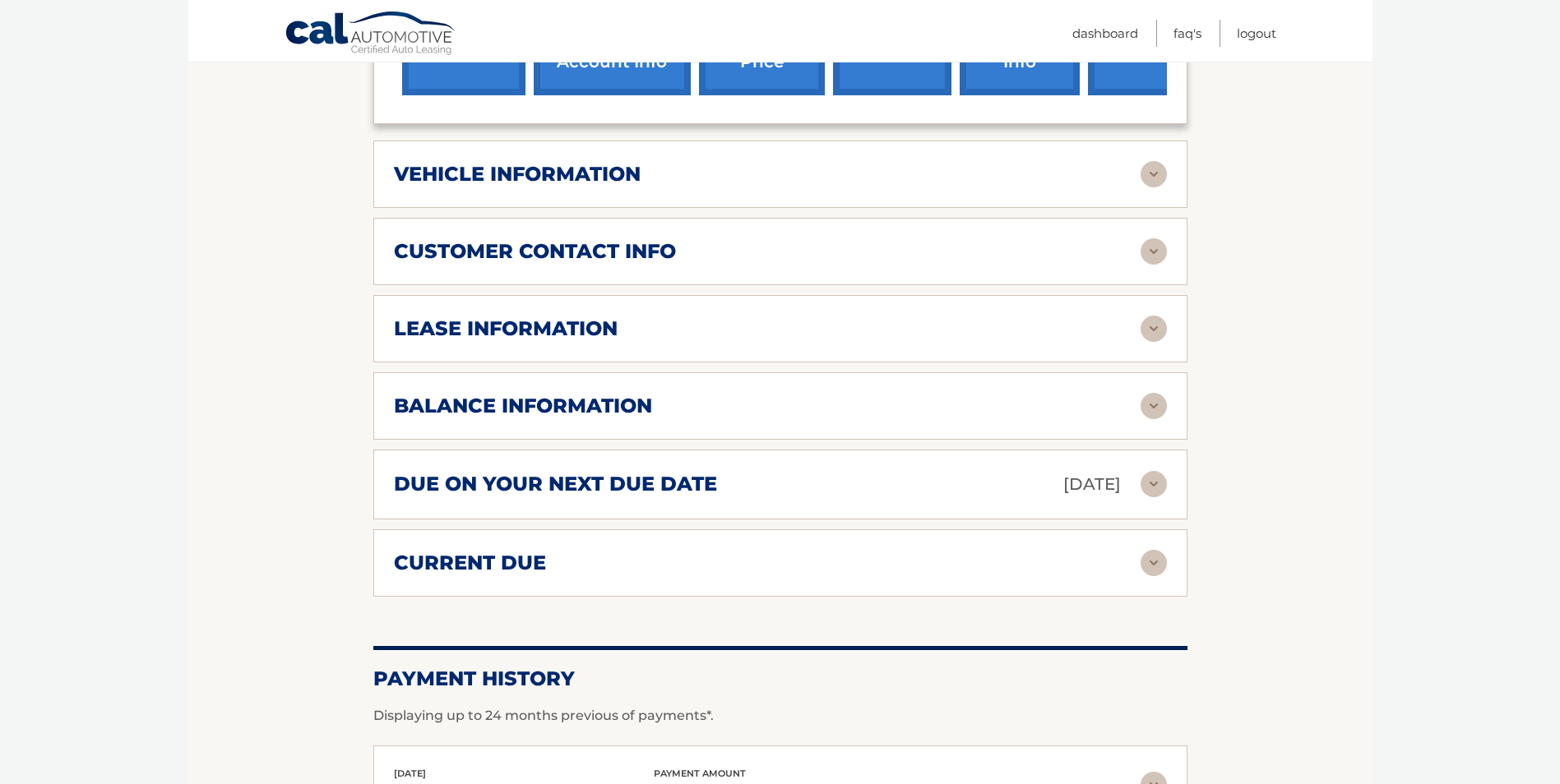
click at [973, 341] on div "lease information" at bounding box center [780, 329] width 773 height 26
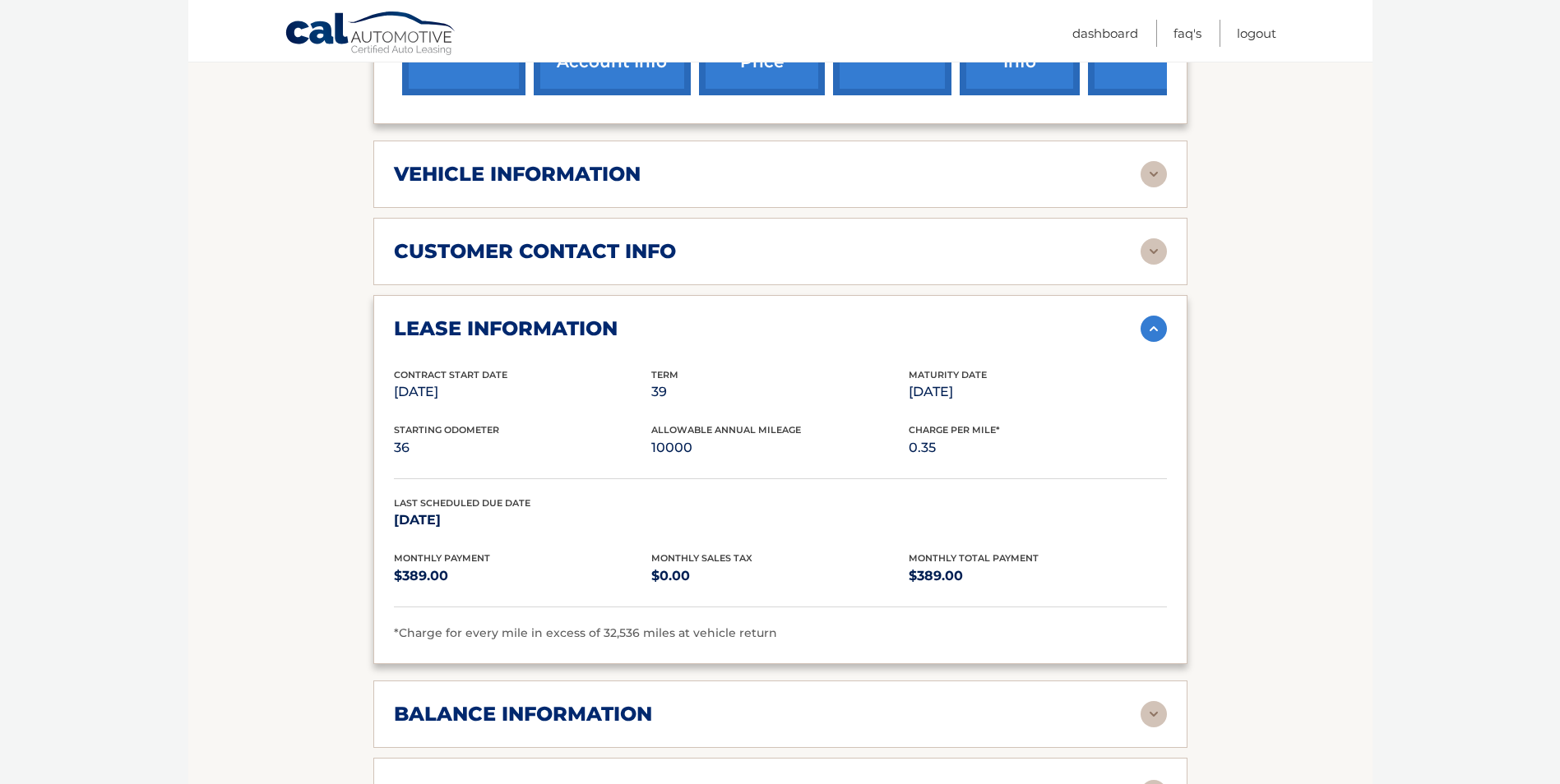
click at [1153, 326] on img at bounding box center [1153, 329] width 27 height 26
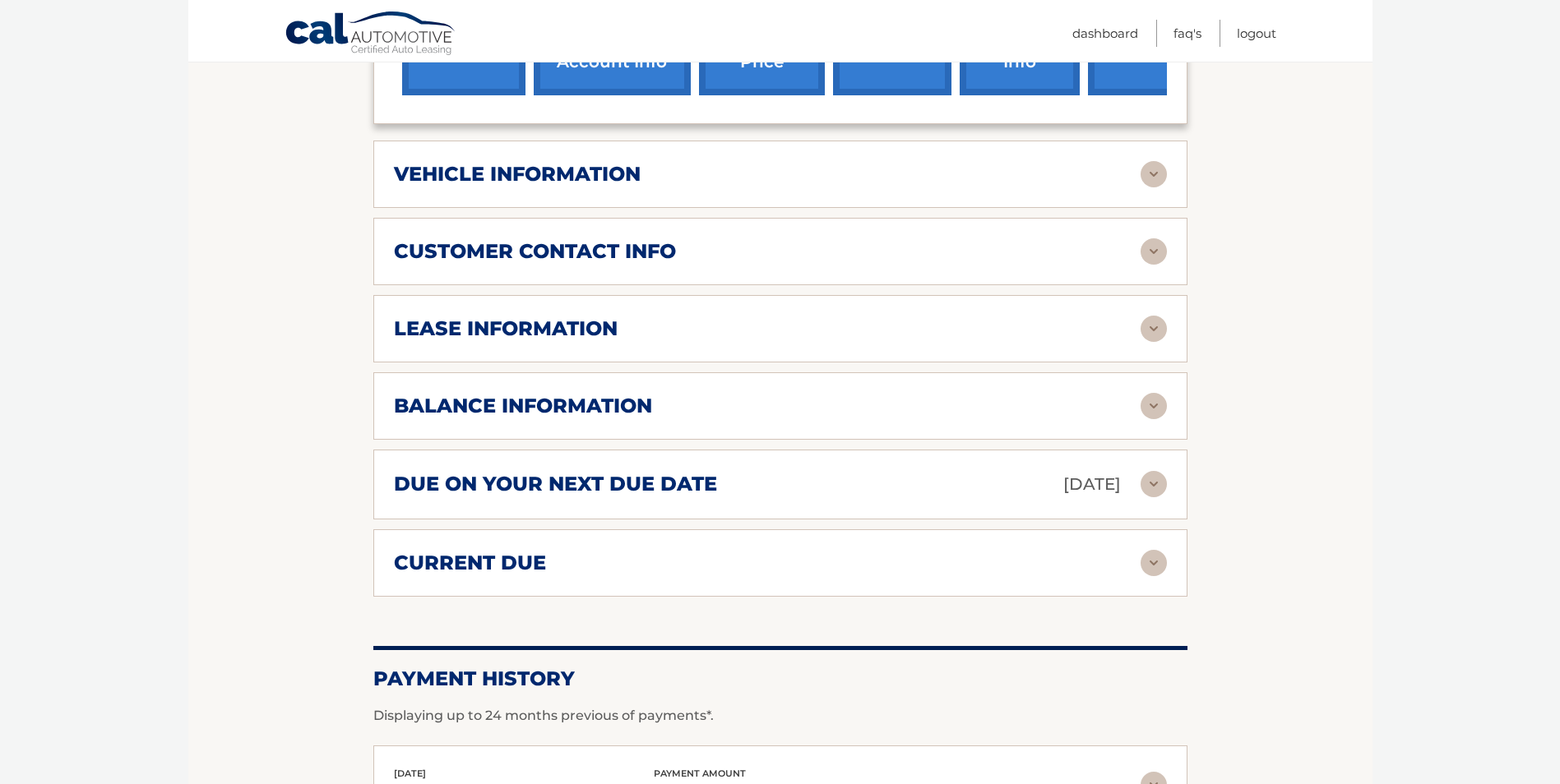
click at [1154, 403] on img at bounding box center [1153, 405] width 27 height 26
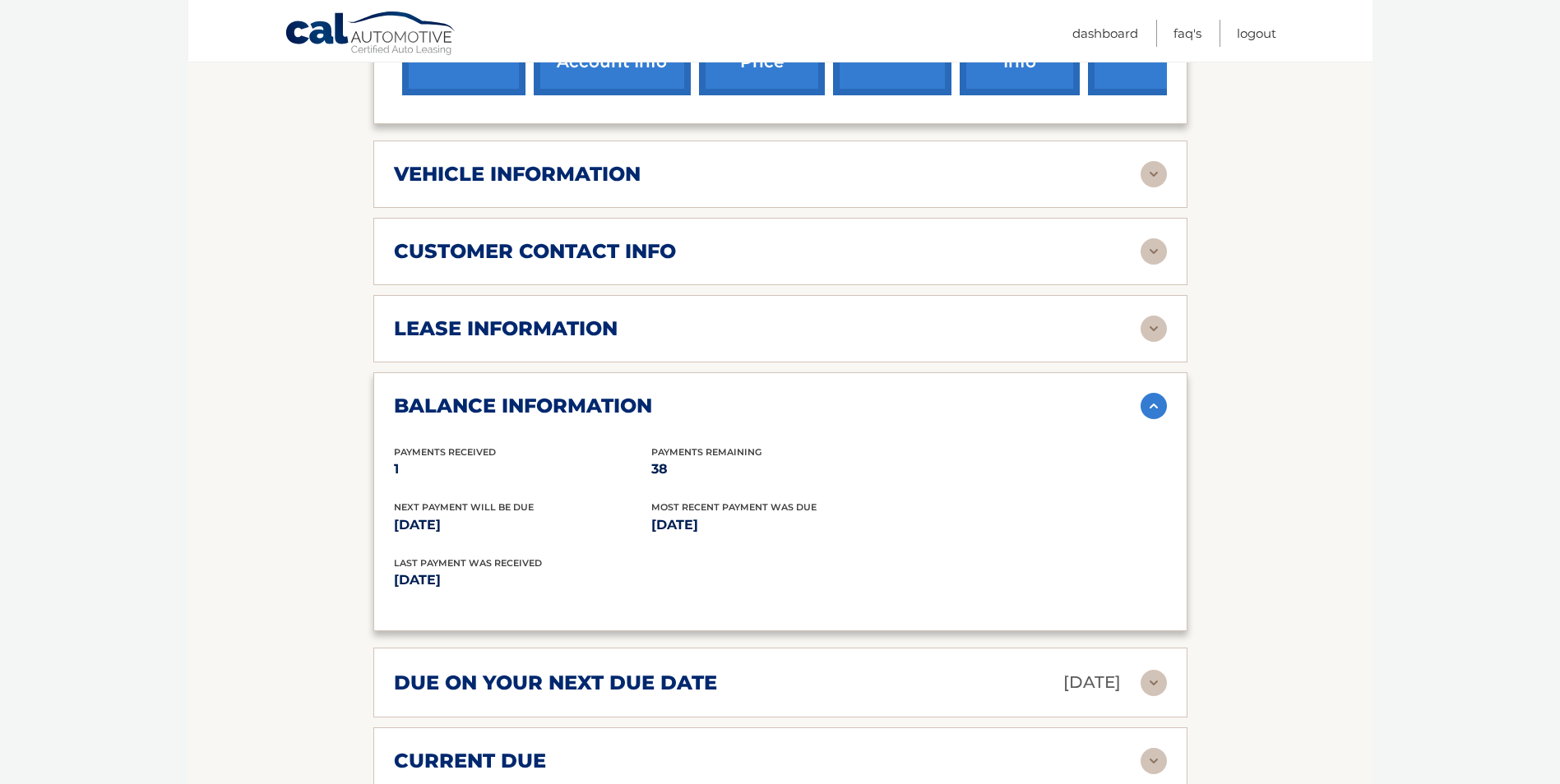
click at [1156, 403] on img at bounding box center [1153, 405] width 27 height 26
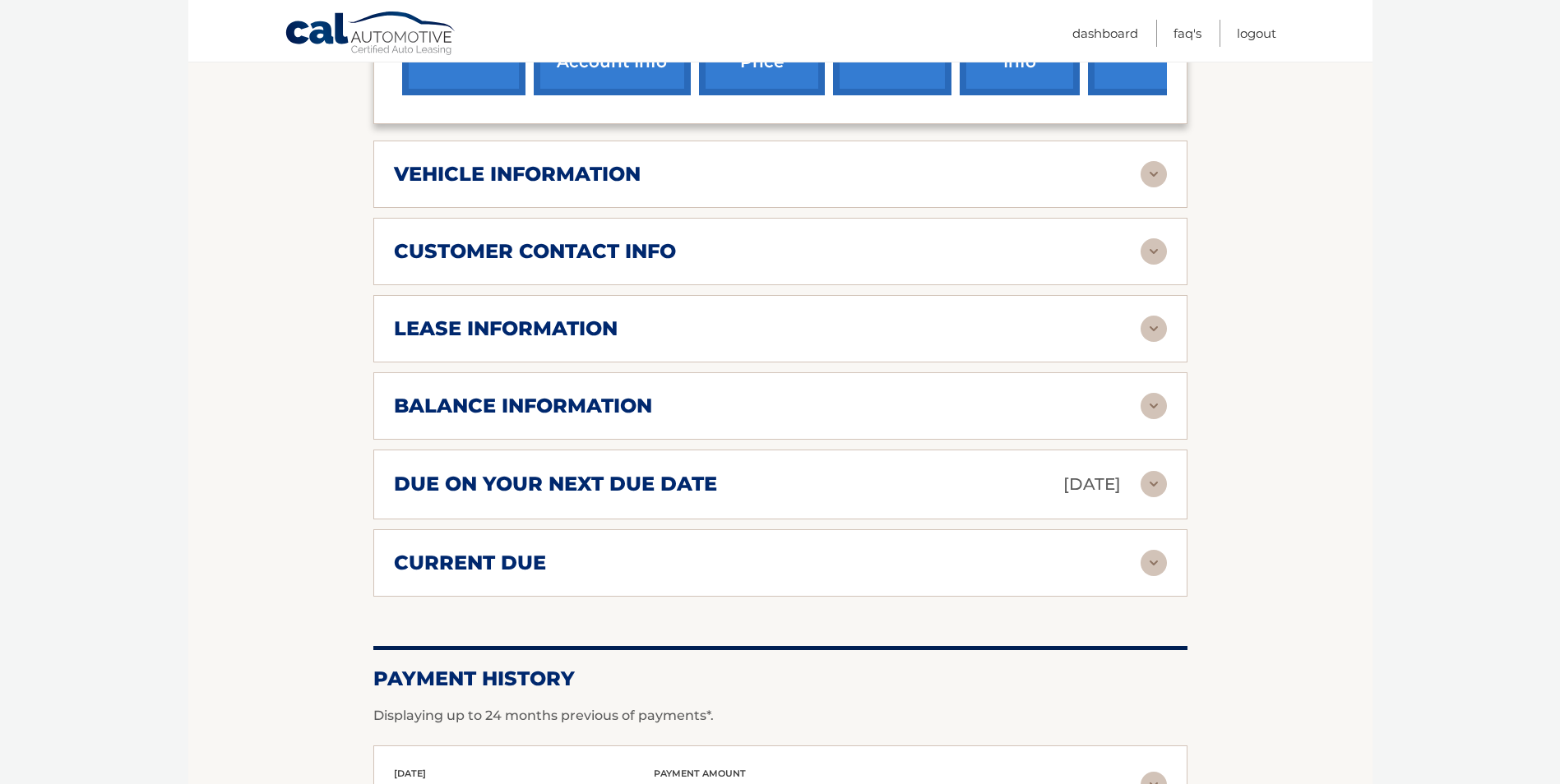
click at [942, 490] on div "due on your next due date [DATE]" at bounding box center [767, 484] width 746 height 28
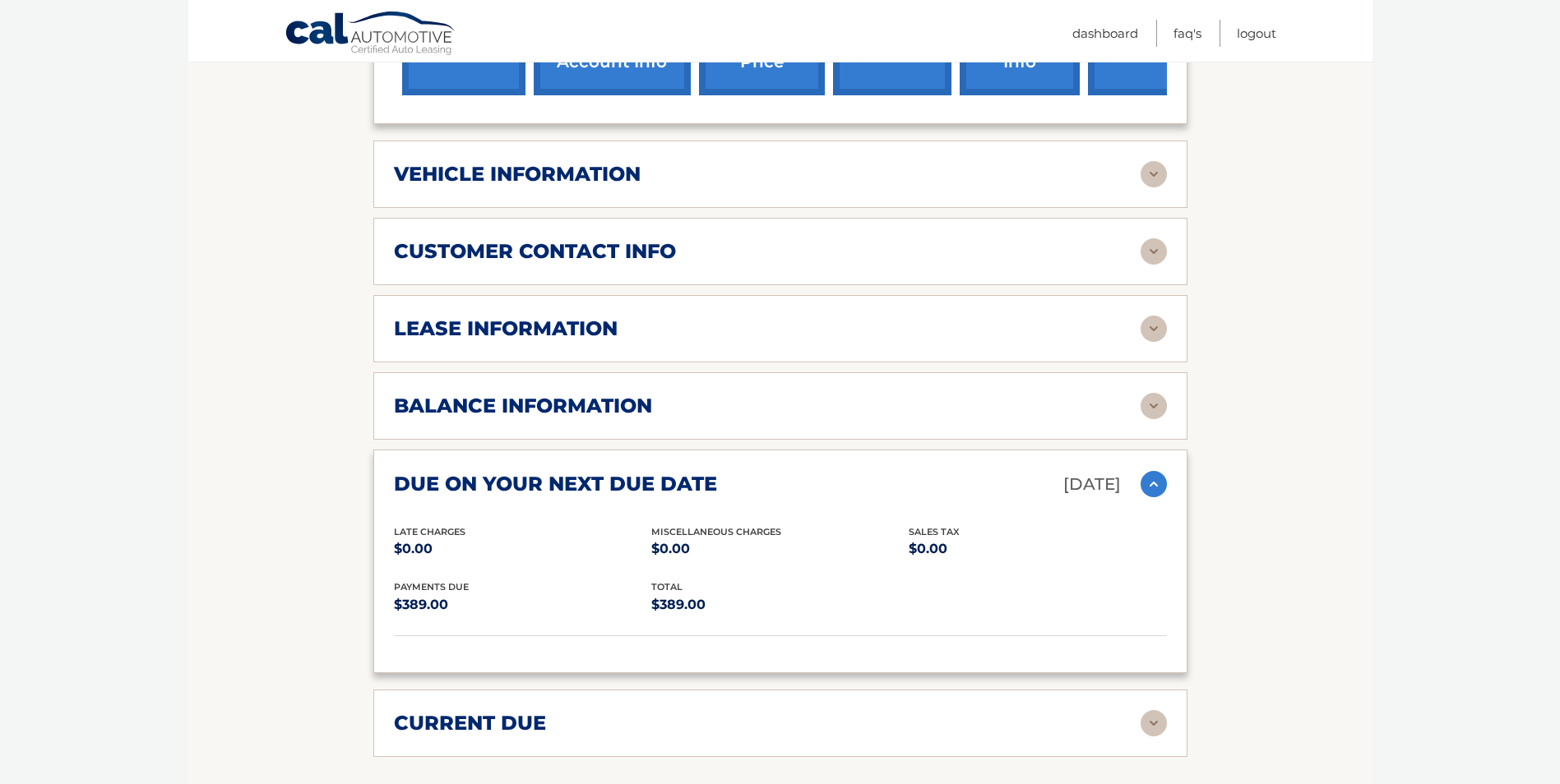
click at [1155, 483] on img at bounding box center [1153, 484] width 27 height 26
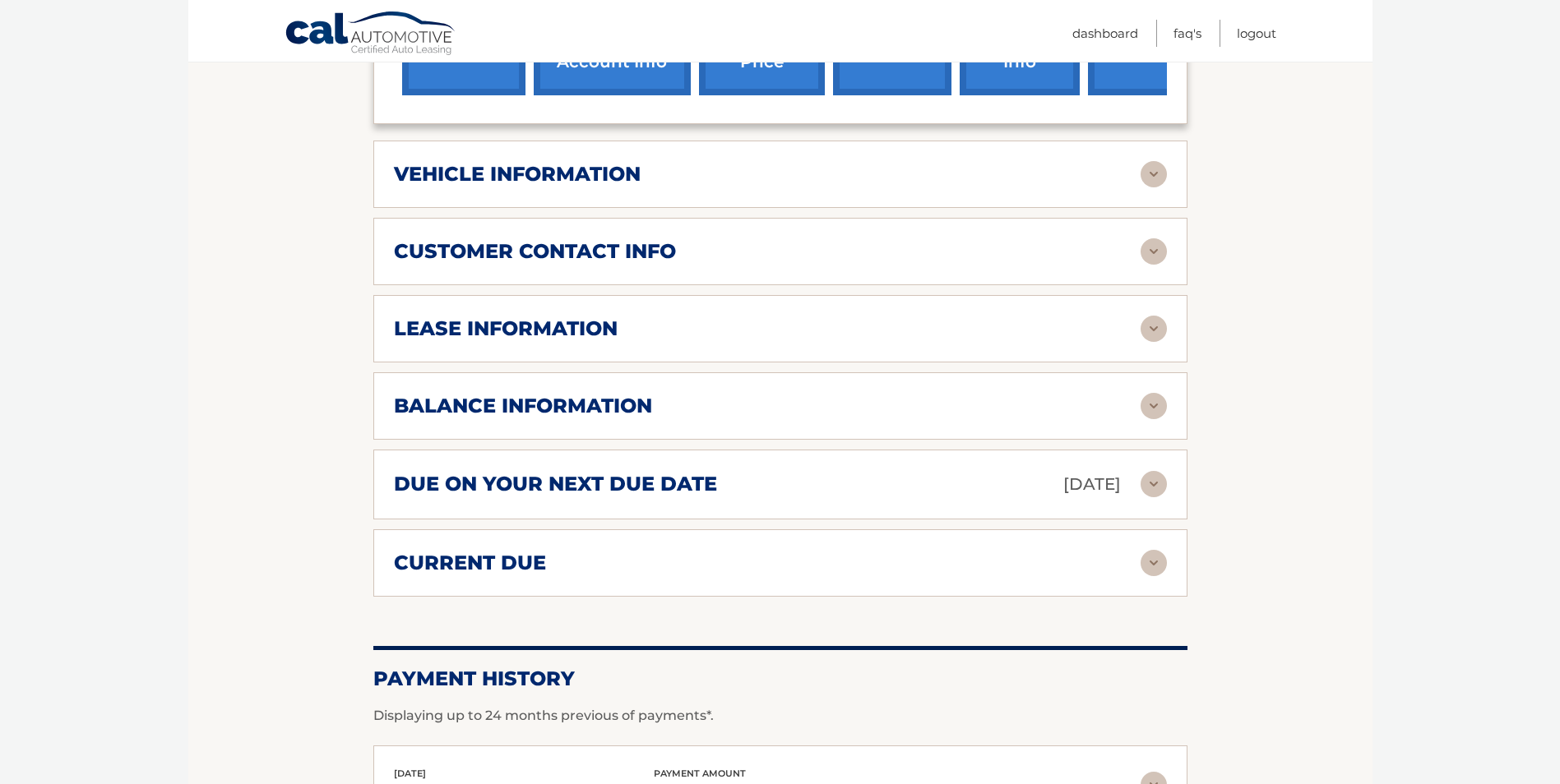
click at [1157, 560] on img at bounding box center [1153, 562] width 27 height 26
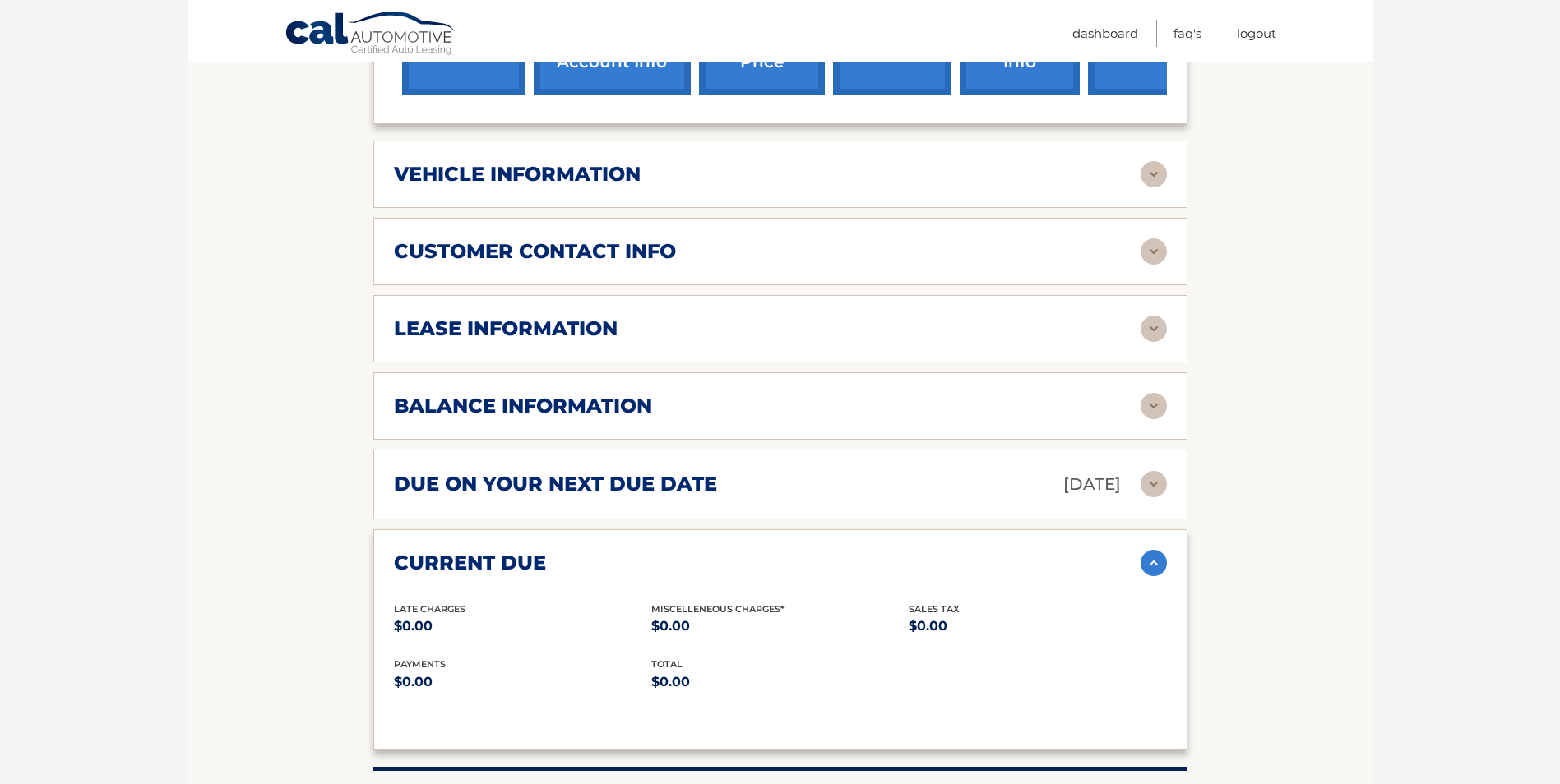
click at [1157, 560] on img at bounding box center [1153, 562] width 27 height 26
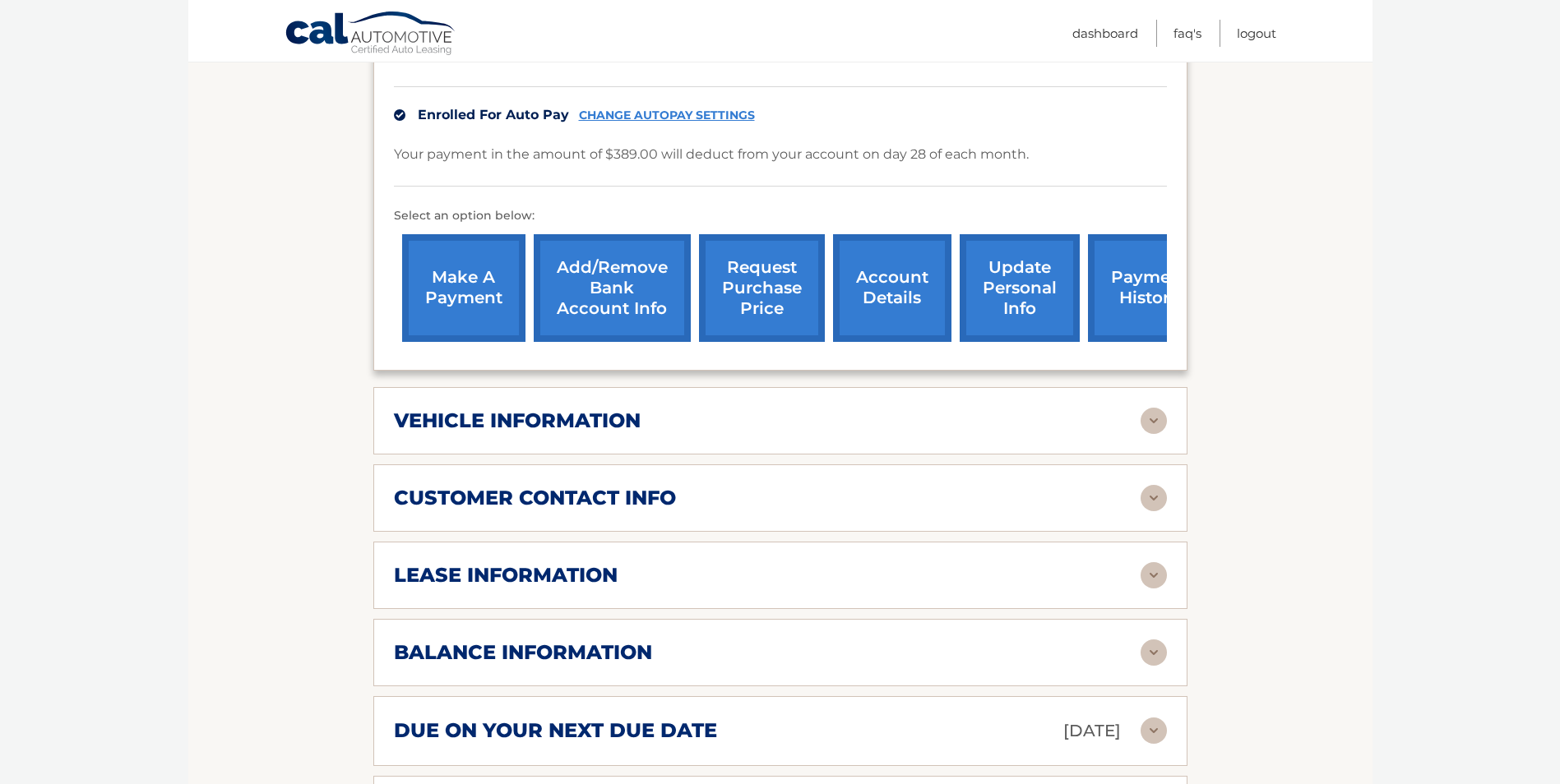
scroll to position [0, 0]
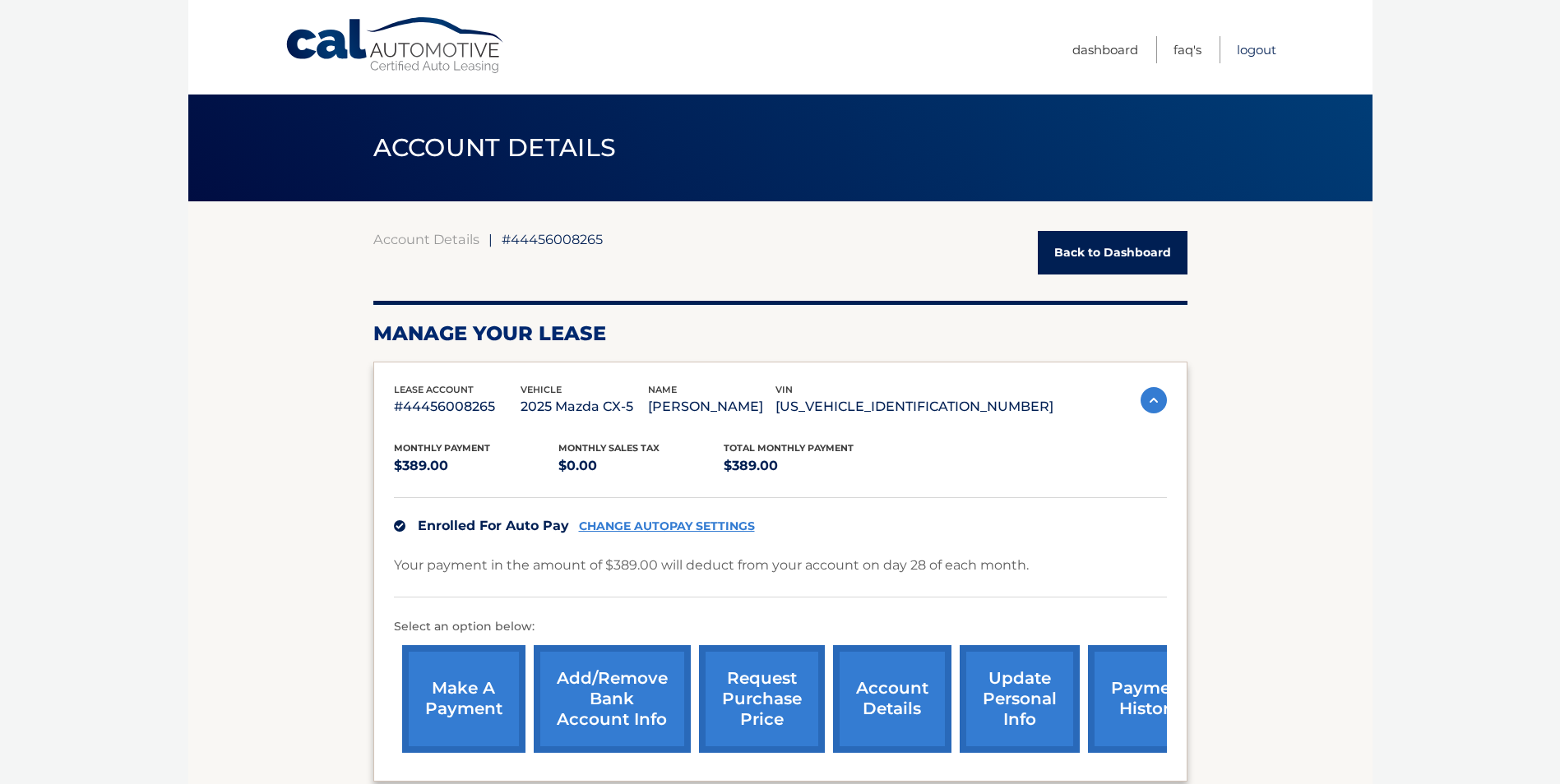
click at [1258, 45] on link "Logout" at bounding box center [1256, 50] width 39 height 27
